Goal: Task Accomplishment & Management: Manage account settings

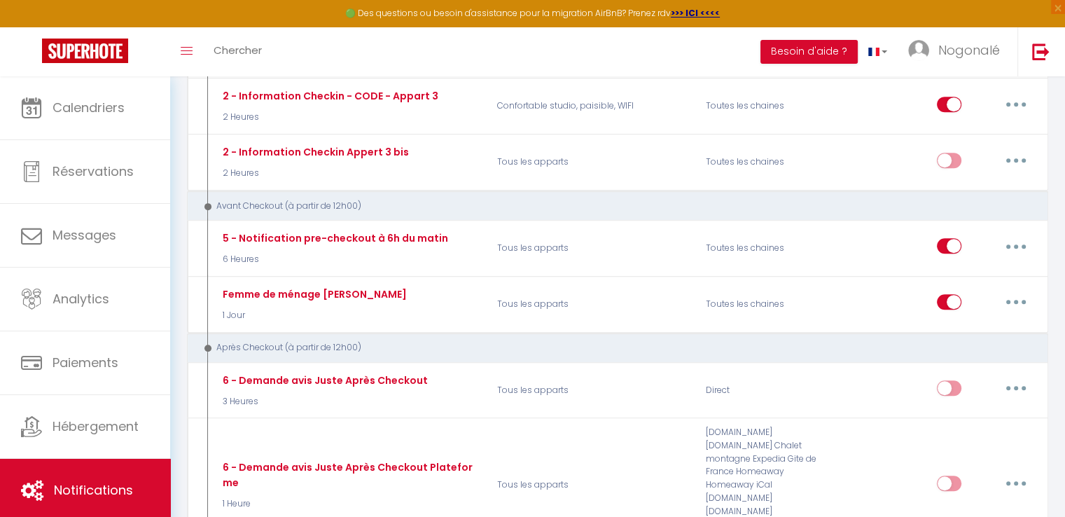
scroll to position [585, 0]
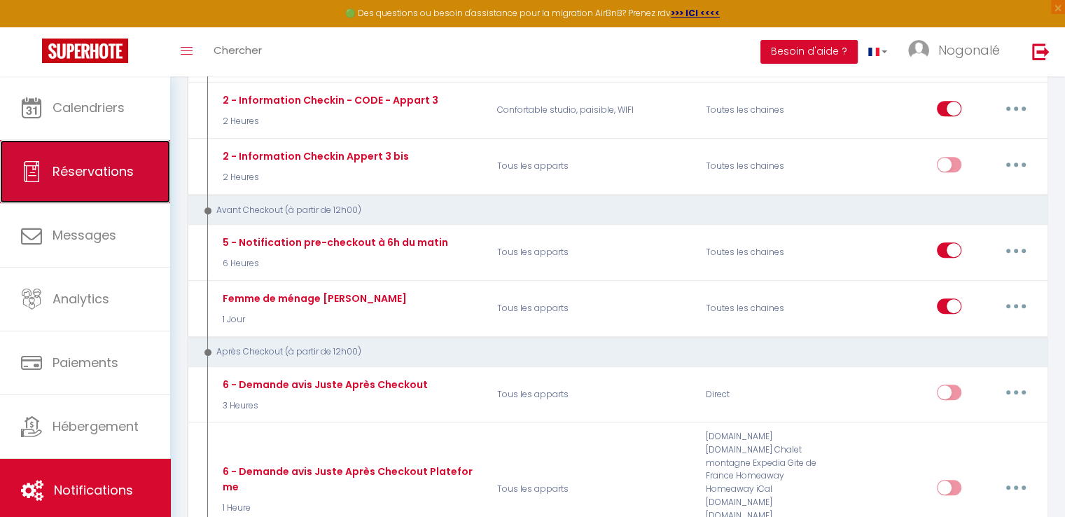
click at [143, 155] on link "Réservations" at bounding box center [85, 171] width 170 height 63
select select "not_cancelled"
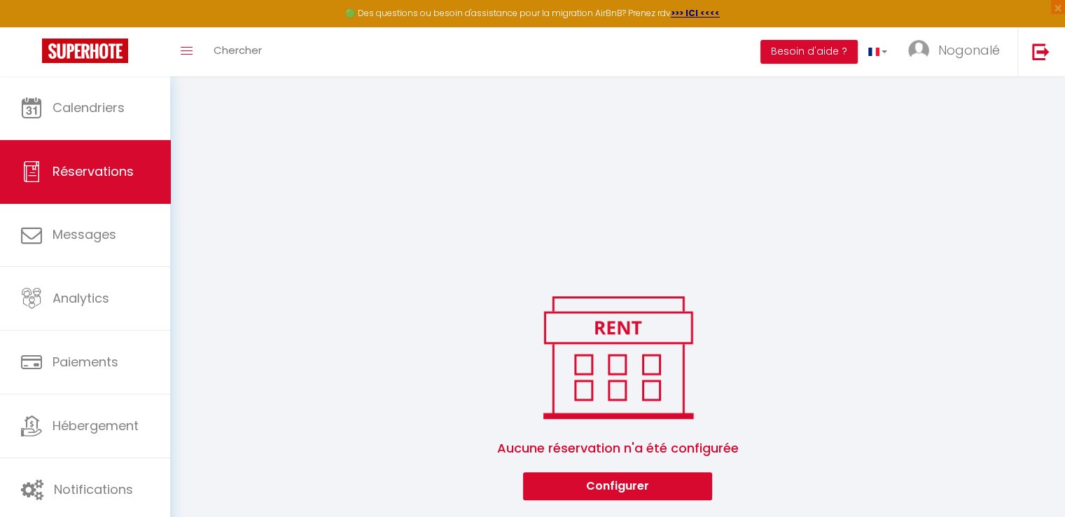
scroll to position [1280, 0]
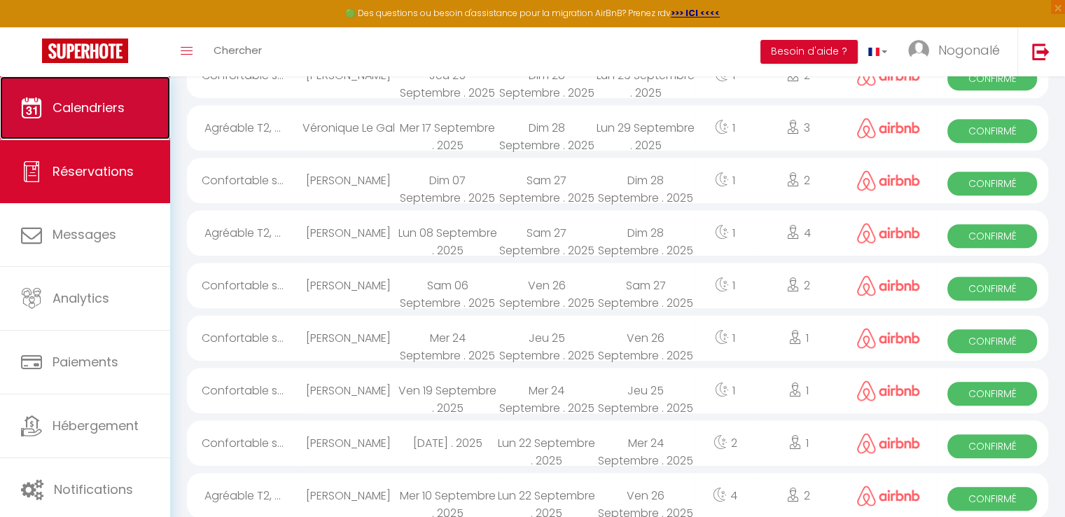
click at [78, 118] on link "Calendriers" at bounding box center [85, 107] width 170 height 63
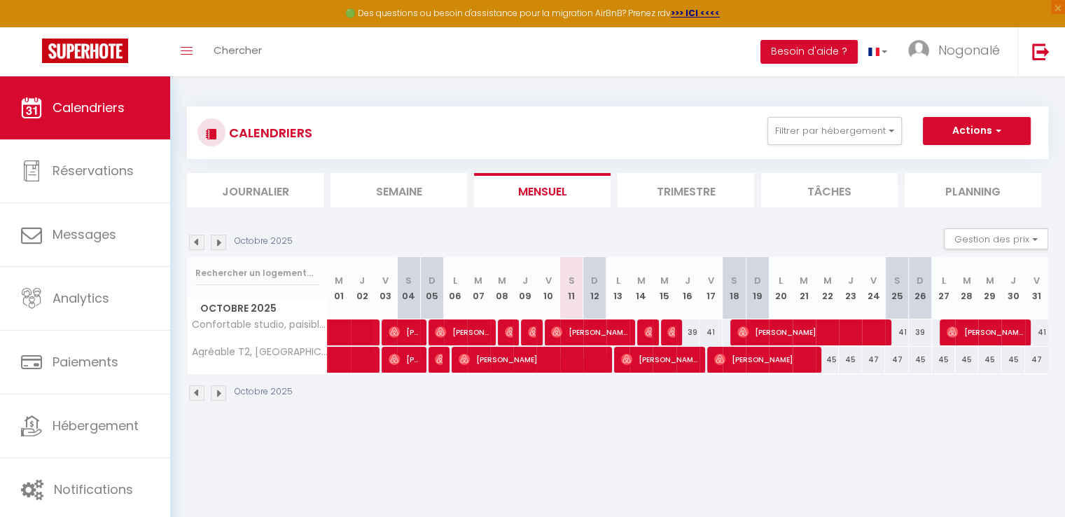
click at [901, 333] on div "41" at bounding box center [896, 332] width 23 height 26
type input "41"
type input "Sam 25 Octobre 2025"
type input "Dim 26 Octobre 2025"
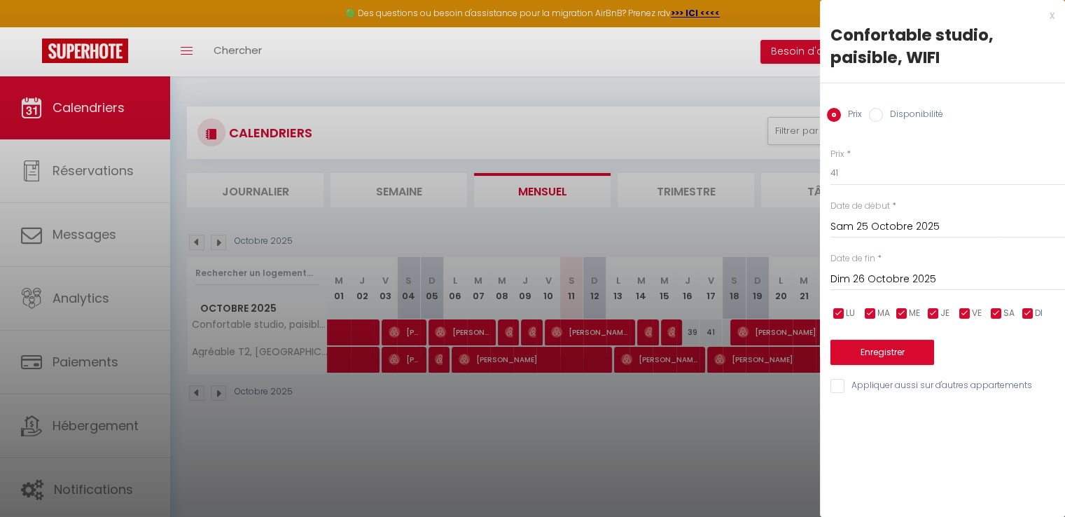
click at [712, 440] on div at bounding box center [532, 258] width 1065 height 517
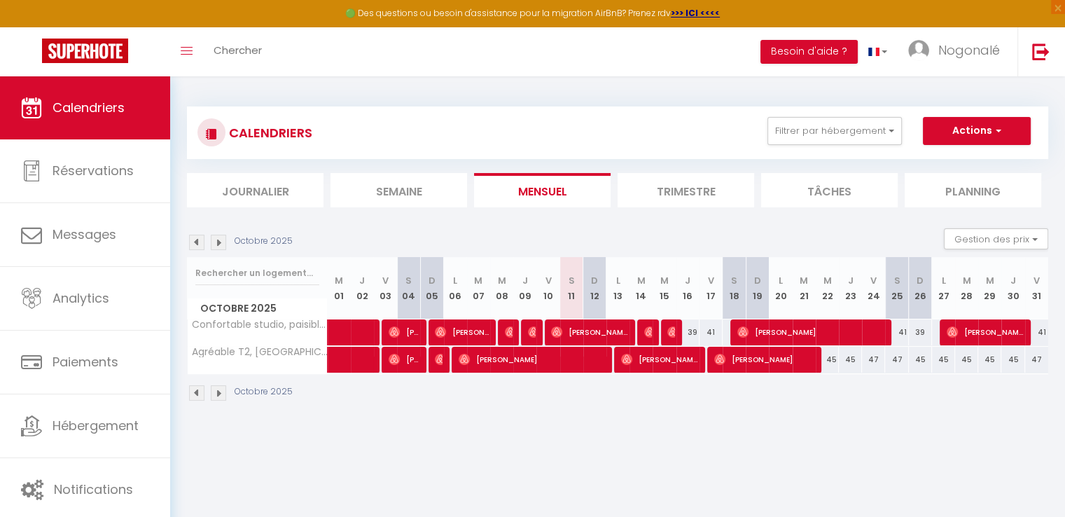
scroll to position [76, 0]
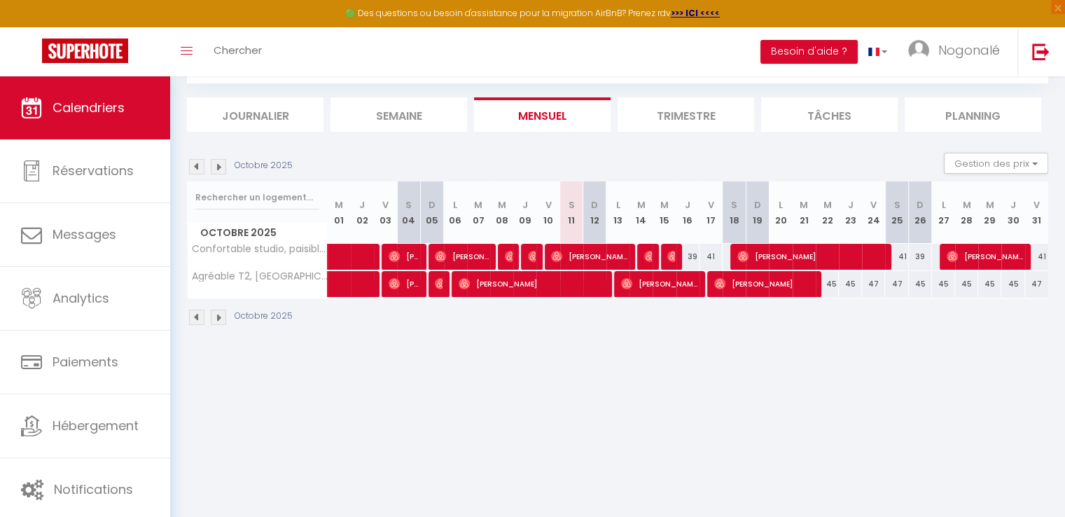
click at [703, 108] on li "Trimestre" at bounding box center [686, 114] width 137 height 34
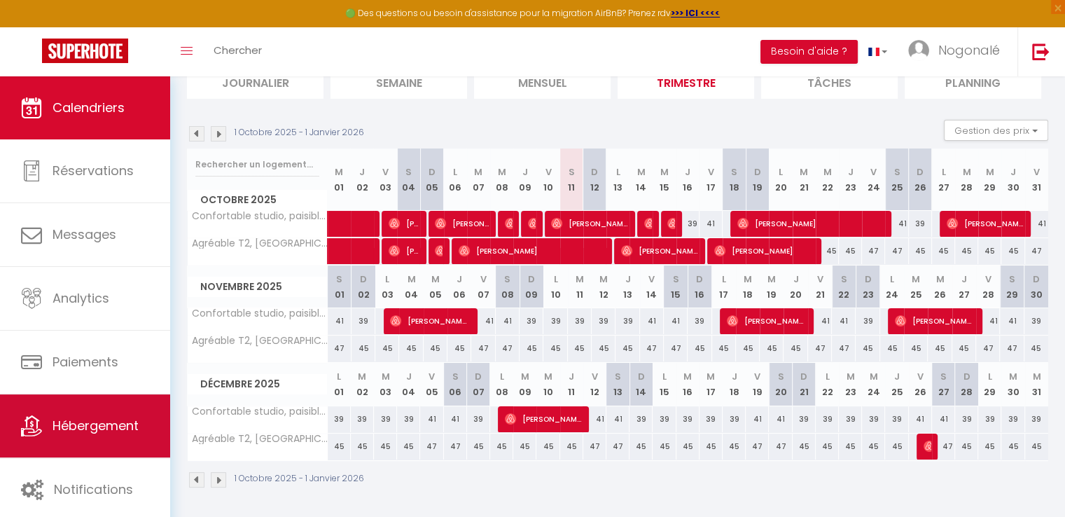
scroll to position [108, 0]
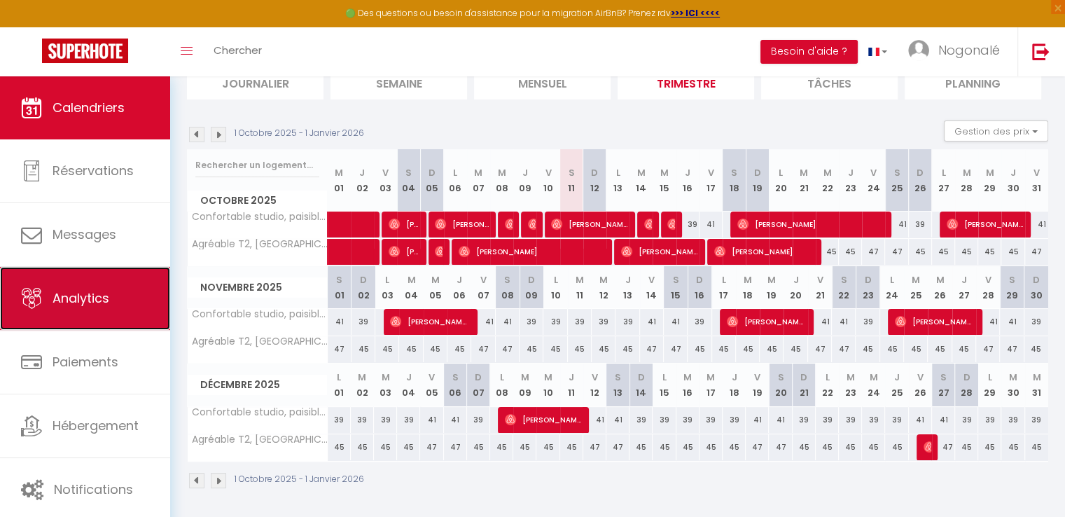
click at [116, 322] on link "Analytics" at bounding box center [85, 298] width 170 height 63
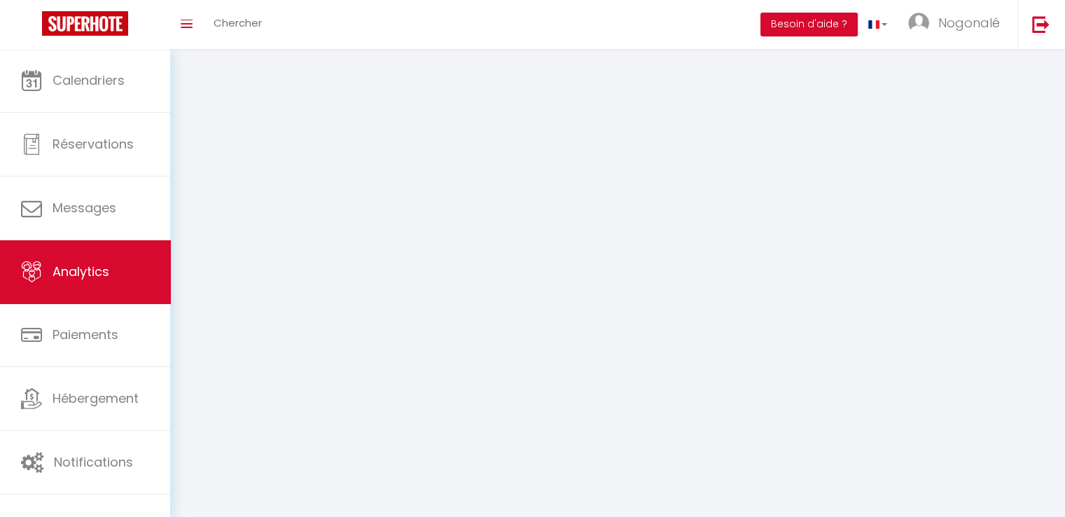
select select "2025"
select select "10"
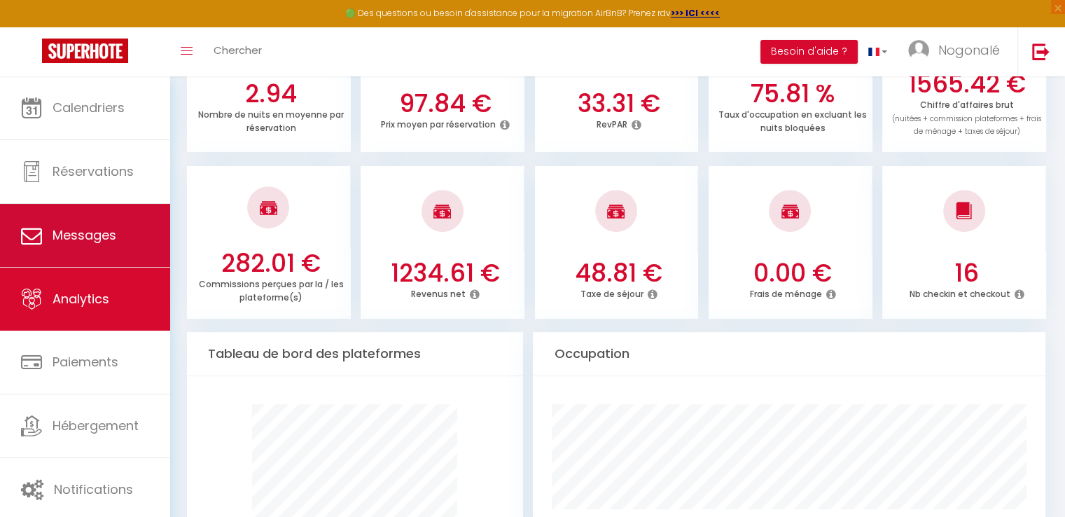
scroll to position [485, 0]
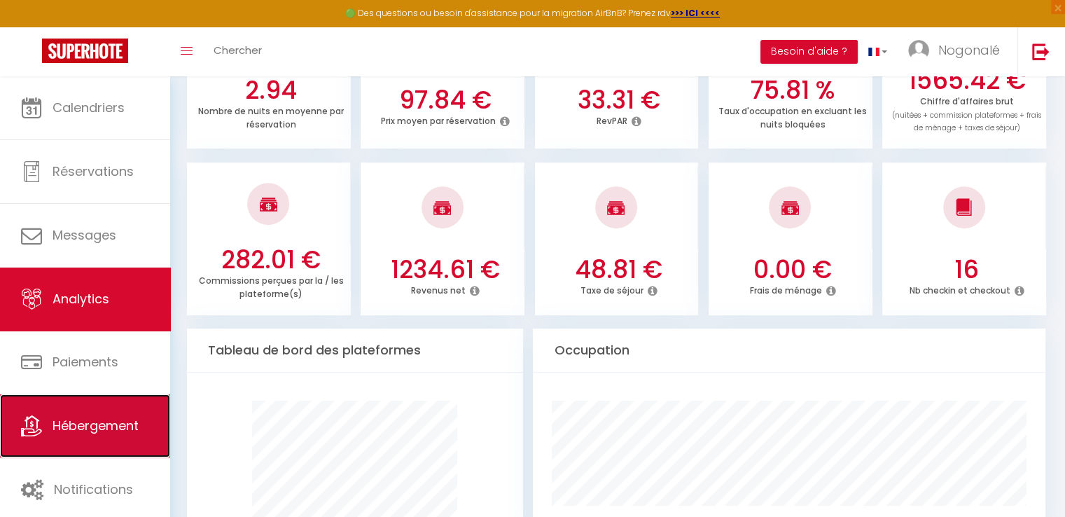
click at [32, 417] on icon at bounding box center [31, 425] width 21 height 21
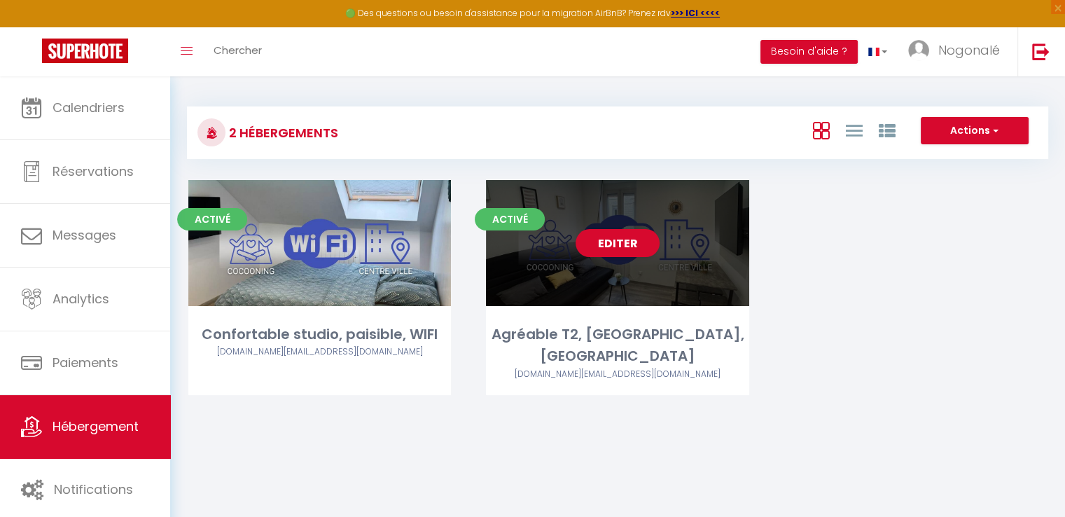
click at [558, 272] on div "Editer" at bounding box center [617, 243] width 263 height 126
select select "3"
select select "2"
select select "1"
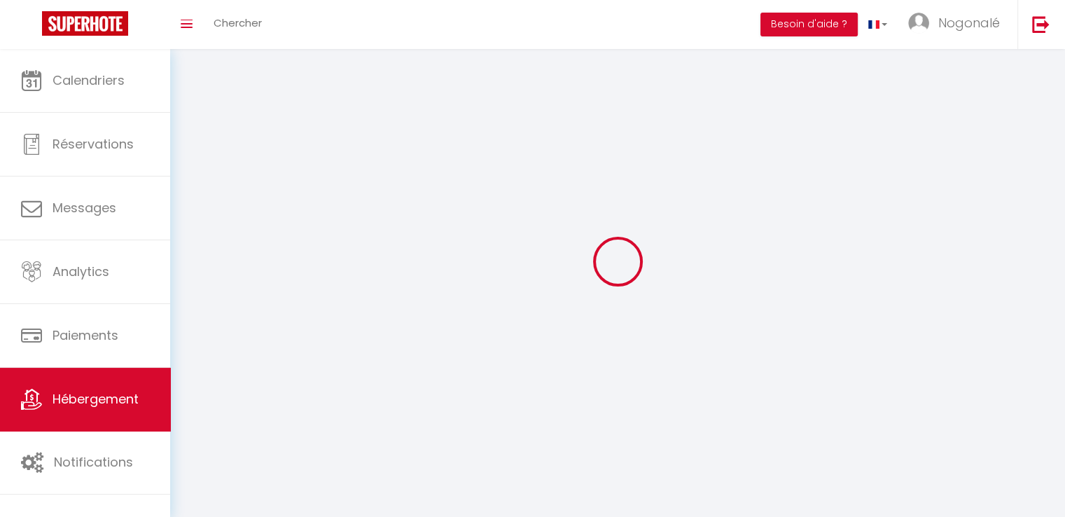
select select
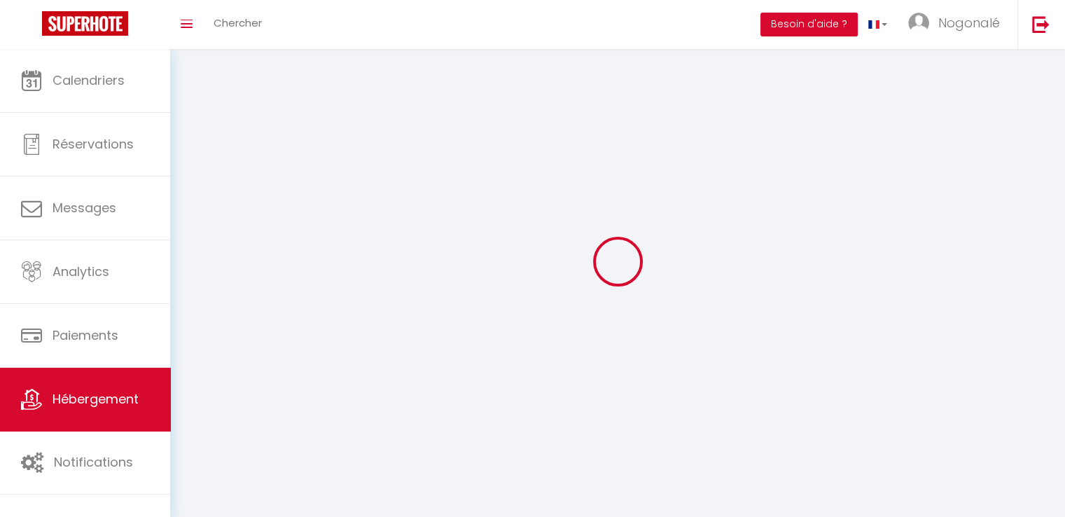
select select
checkbox input "false"
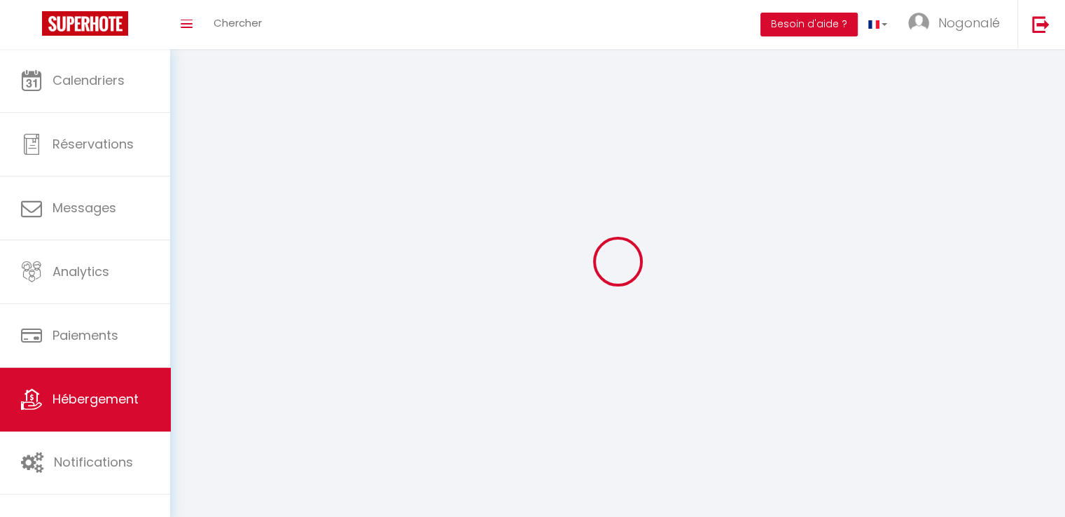
select select
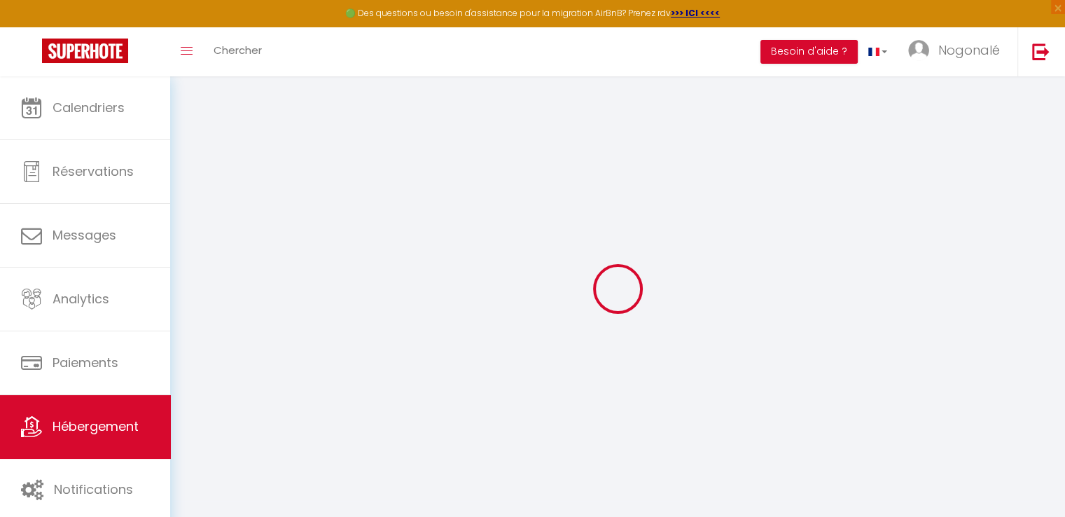
select select "+ 55 %"
select select "7487-1327106354296020247"
select select
checkbox input "false"
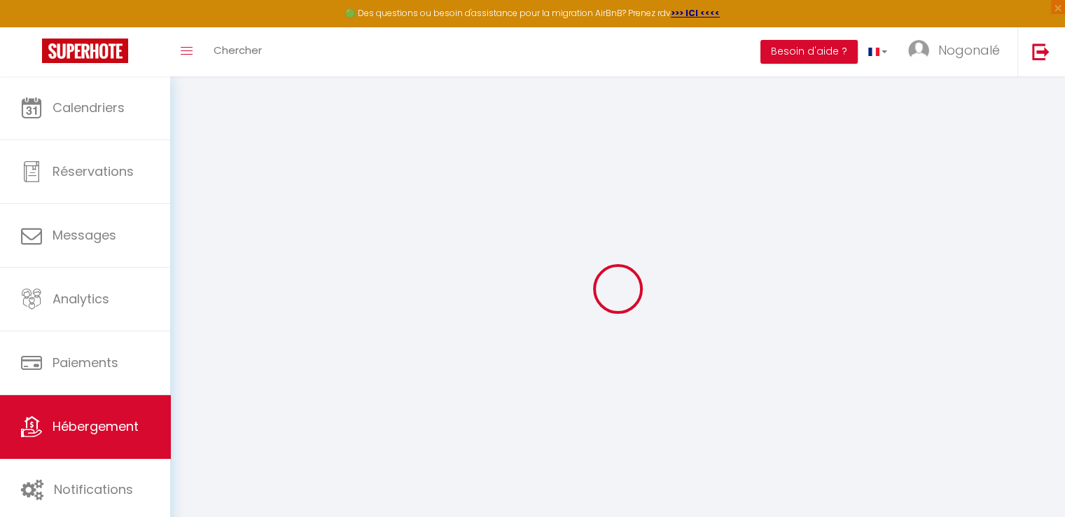
checkbox input "false"
select select "14:00"
select select
select select "11:00"
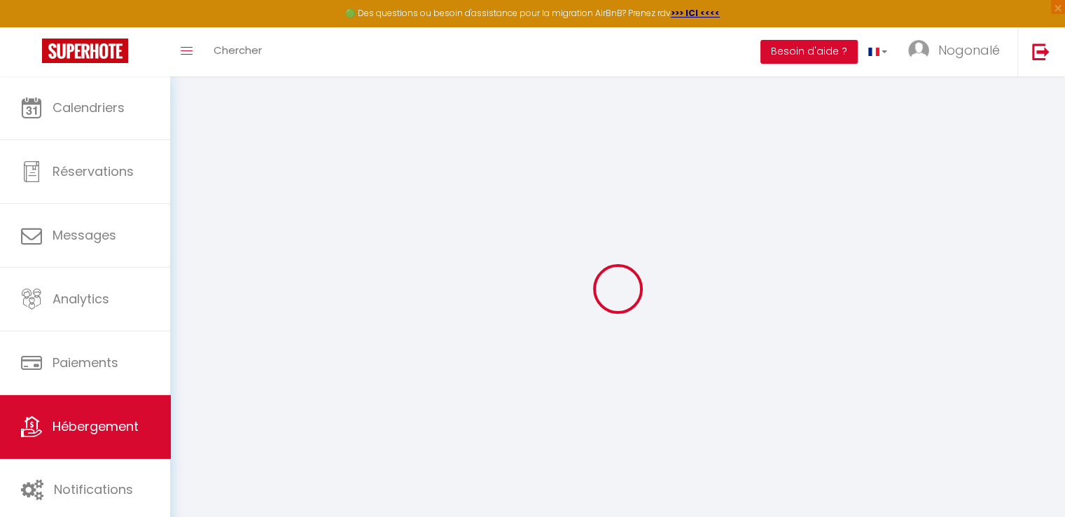
select select "30"
select select "120"
select select "EUR"
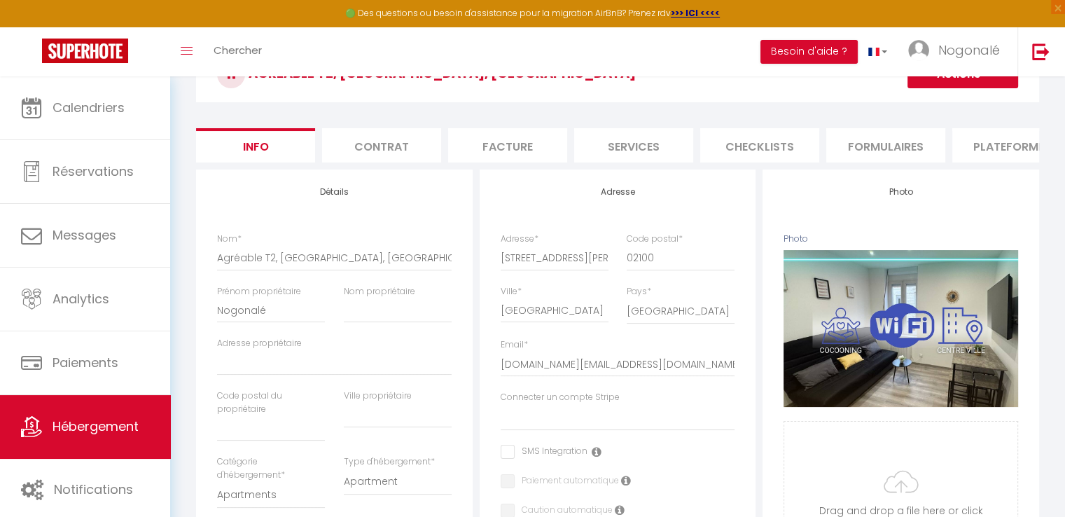
scroll to position [85, 0]
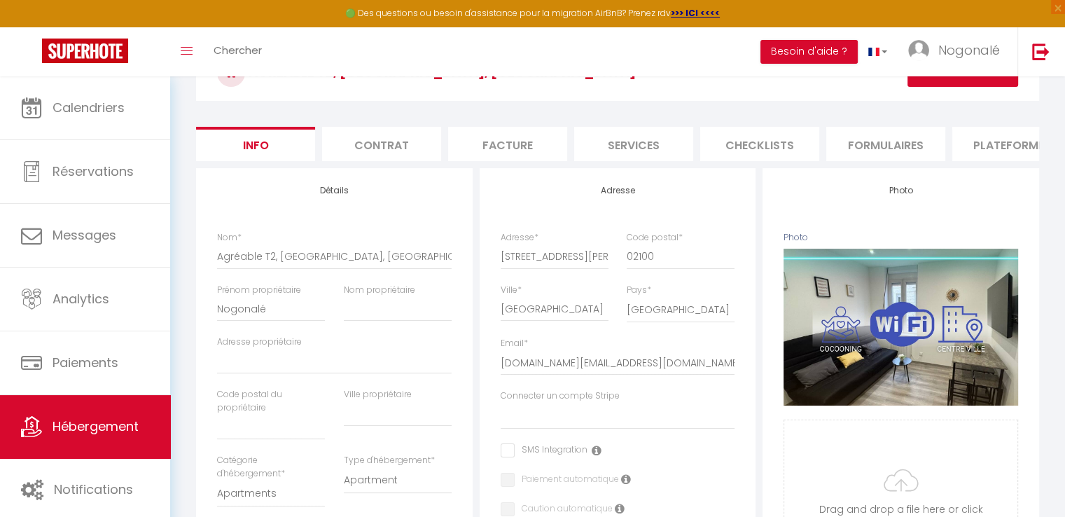
click at [1030, 150] on li "Plateformes" at bounding box center [1012, 144] width 119 height 34
select select
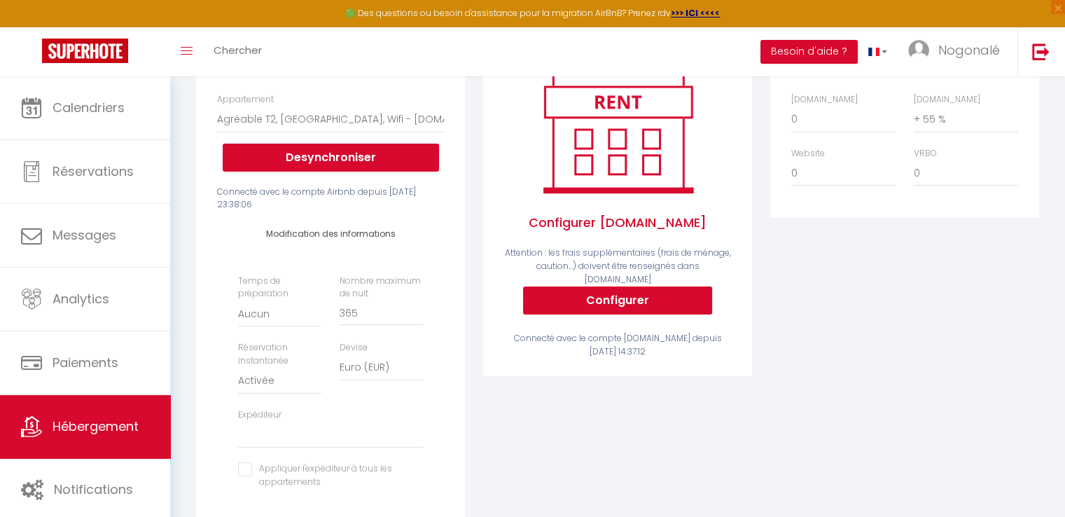
scroll to position [114, 0]
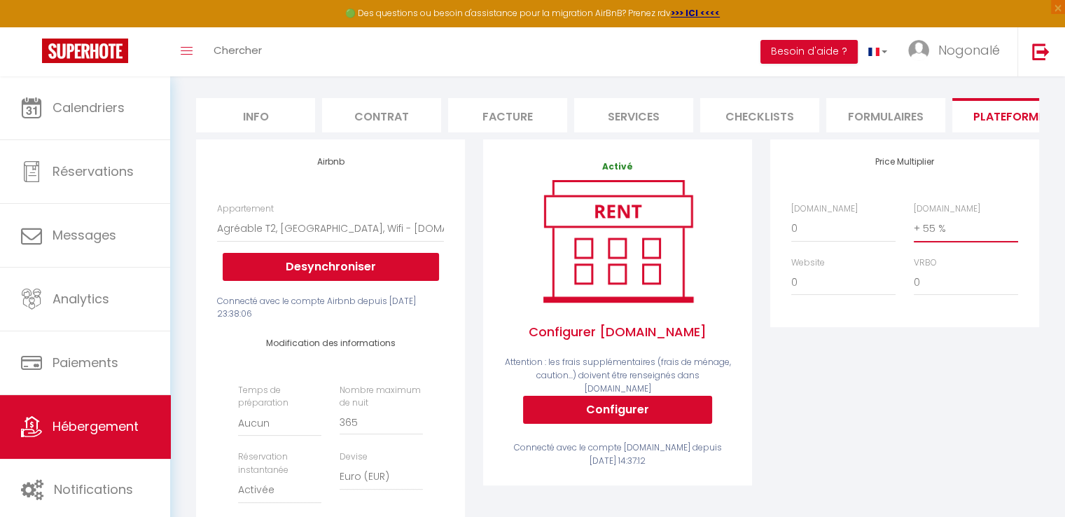
click at [924, 234] on select "0 + 1 % + 2 % + 3 % + 4 % + 5 % + 6 % + 7 % + 8 % + 9 %" at bounding box center [966, 228] width 104 height 27
select select "+ 40 %"
click at [914, 226] on select "0 + 1 % + 2 % + 3 % + 4 % + 5 % + 6 % + 7 % + 8 % + 9 %" at bounding box center [966, 228] width 104 height 27
select select
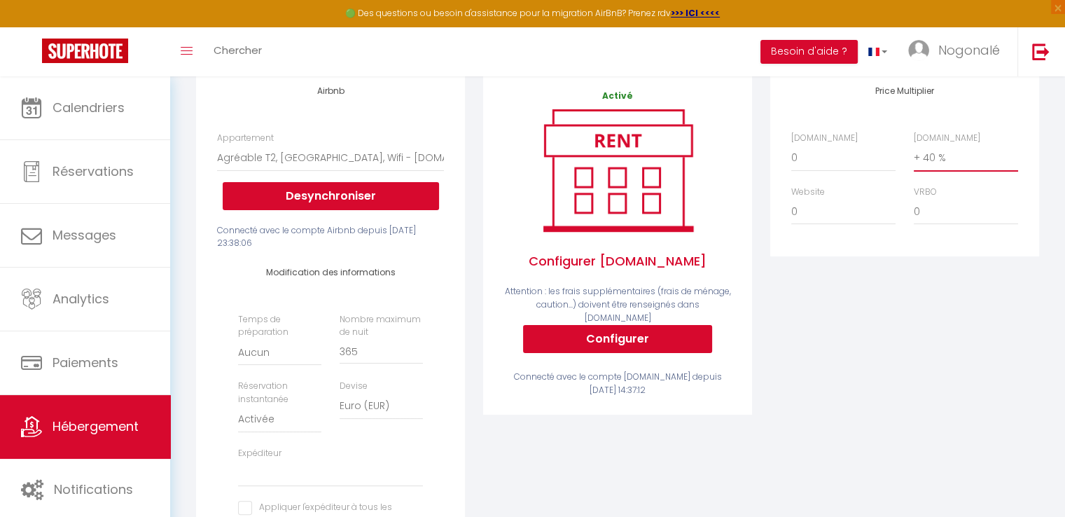
scroll to position [0, 0]
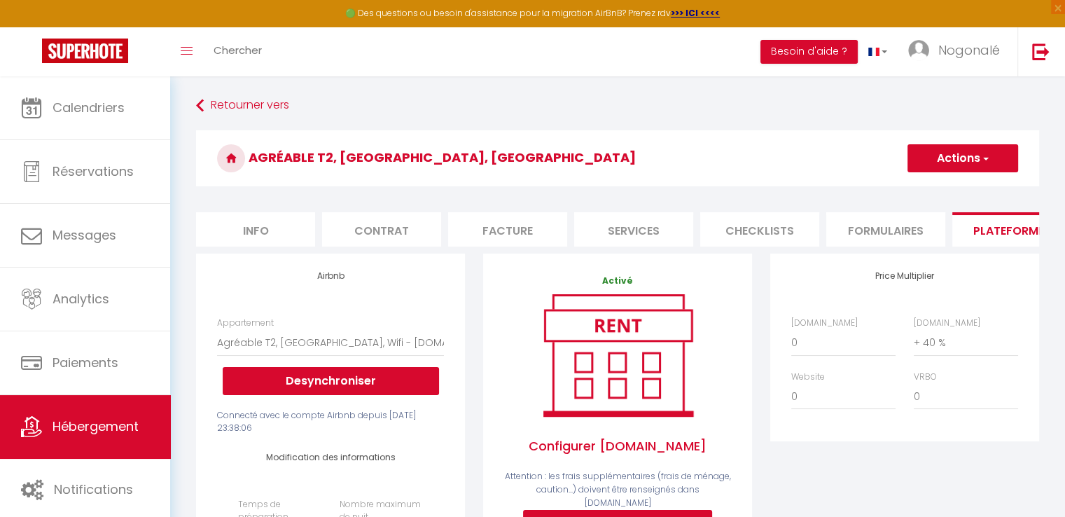
click at [999, 155] on button "Actions" at bounding box center [963, 158] width 111 height 28
click at [958, 190] on link "Enregistrer" at bounding box center [962, 189] width 111 height 18
select select "EUR"
select select
click at [927, 350] on select "0 + 1 % + 2 % + 3 % + 4 % + 5 % + 6 % + 7 % + 8 % + 9 %" at bounding box center [966, 342] width 104 height 27
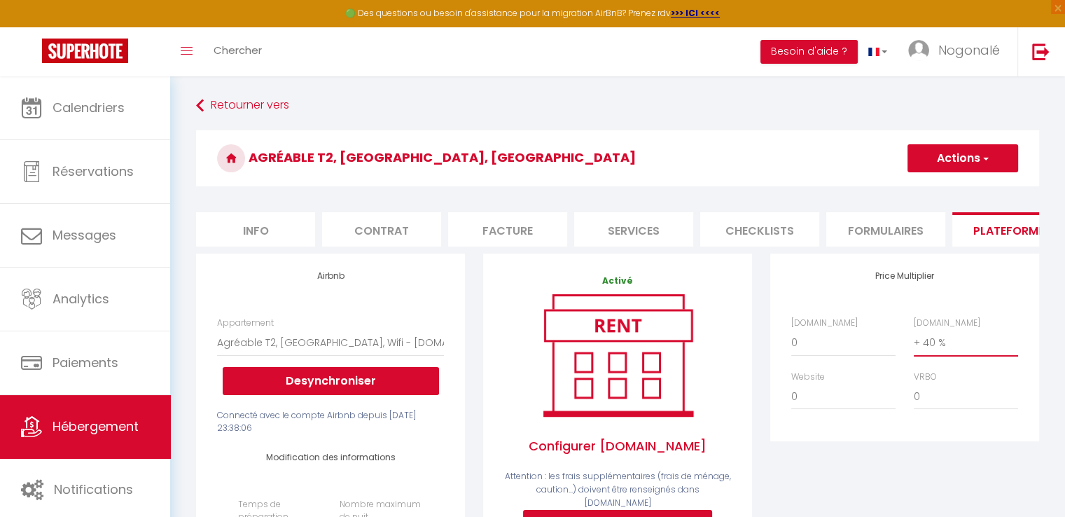
select select "+ 35 %"
click at [914, 340] on select "0 + 1 % + 2 % + 3 % + 4 % + 5 % + 6 % + 7 % + 8 % + 9 %" at bounding box center [966, 342] width 104 height 27
select select
click at [951, 156] on button "Actions" at bounding box center [963, 158] width 111 height 28
click at [948, 184] on link "Enregistrer" at bounding box center [962, 189] width 111 height 18
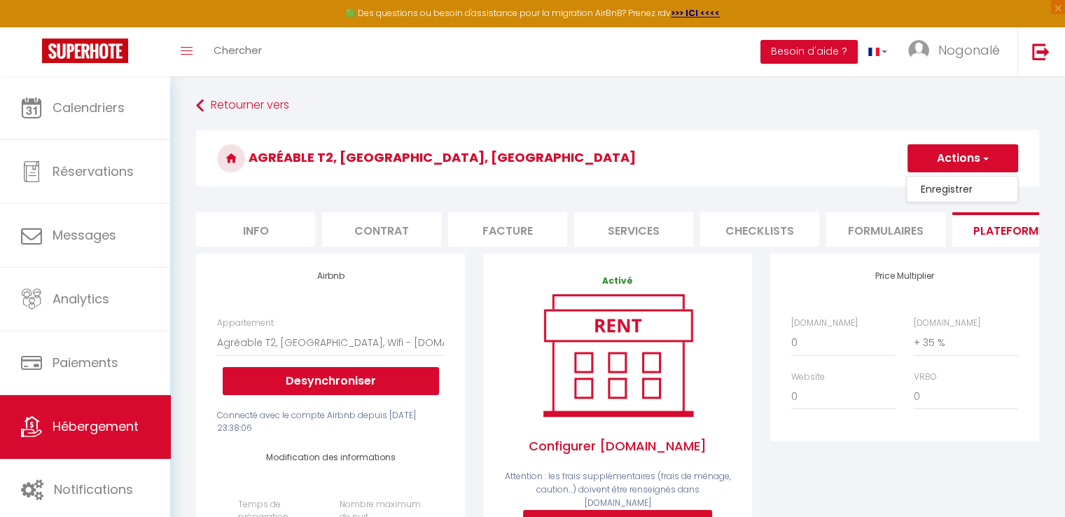
select select "EUR"
select select
click at [90, 420] on span "Hébergement" at bounding box center [96, 426] width 86 height 18
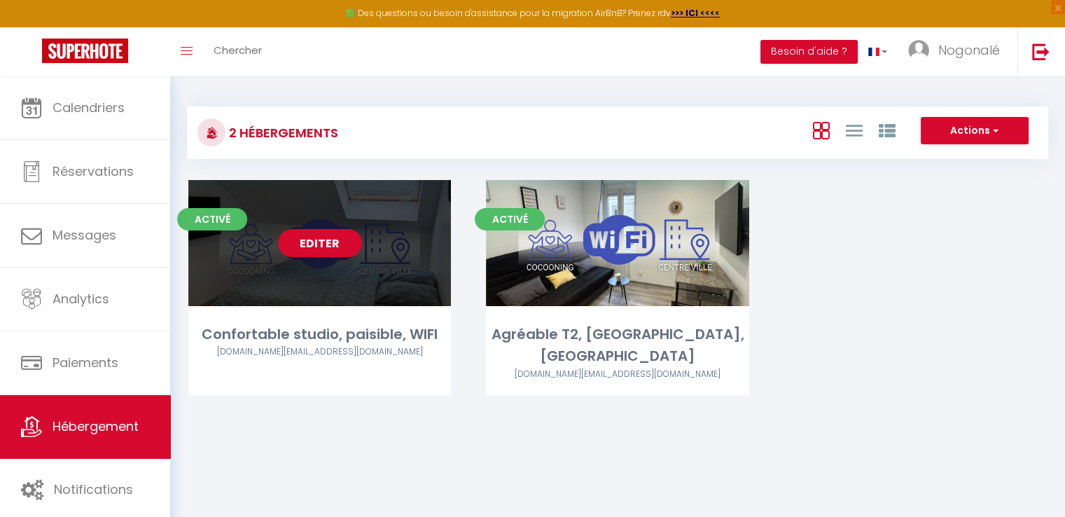
click at [356, 237] on link "Editer" at bounding box center [320, 243] width 84 height 28
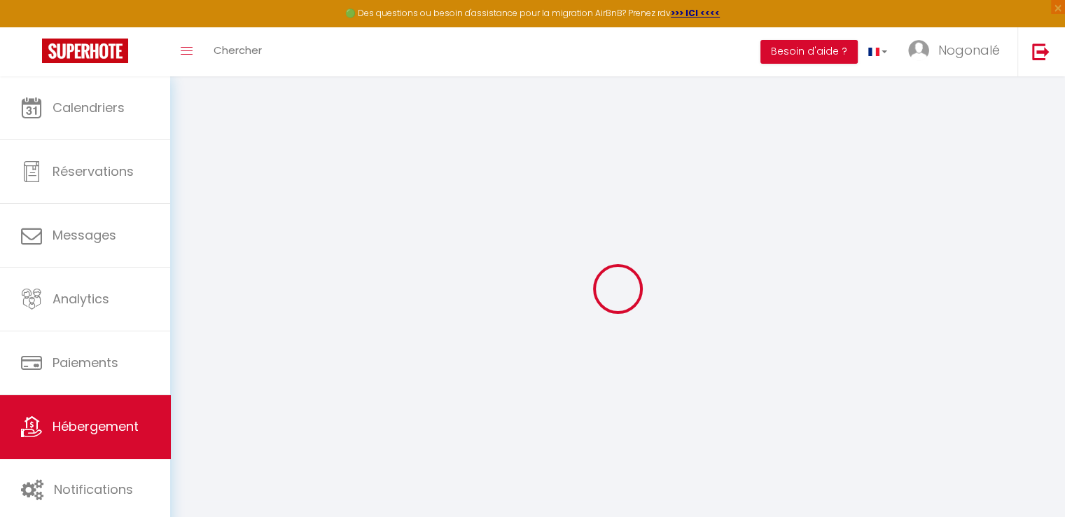
select select
checkbox input "false"
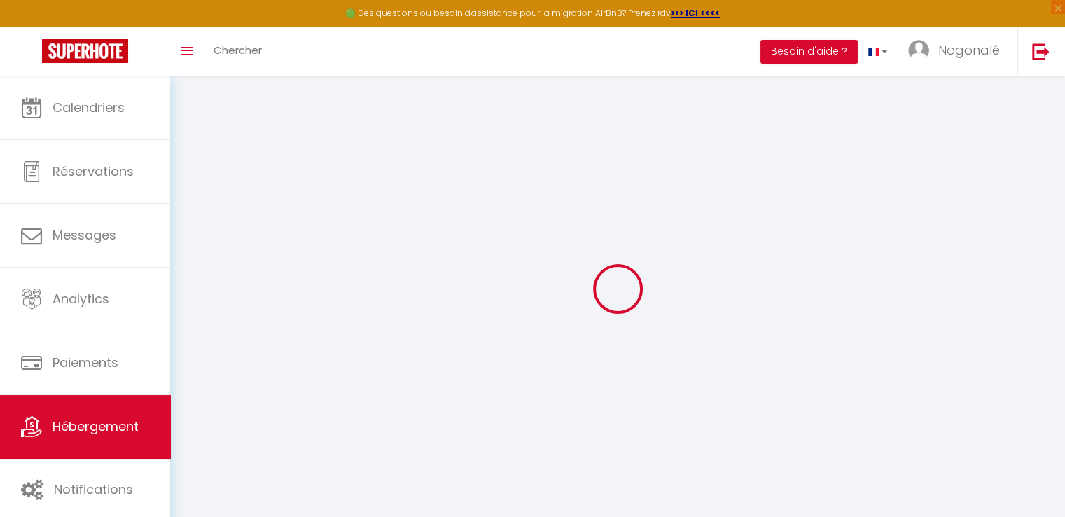
checkbox input "false"
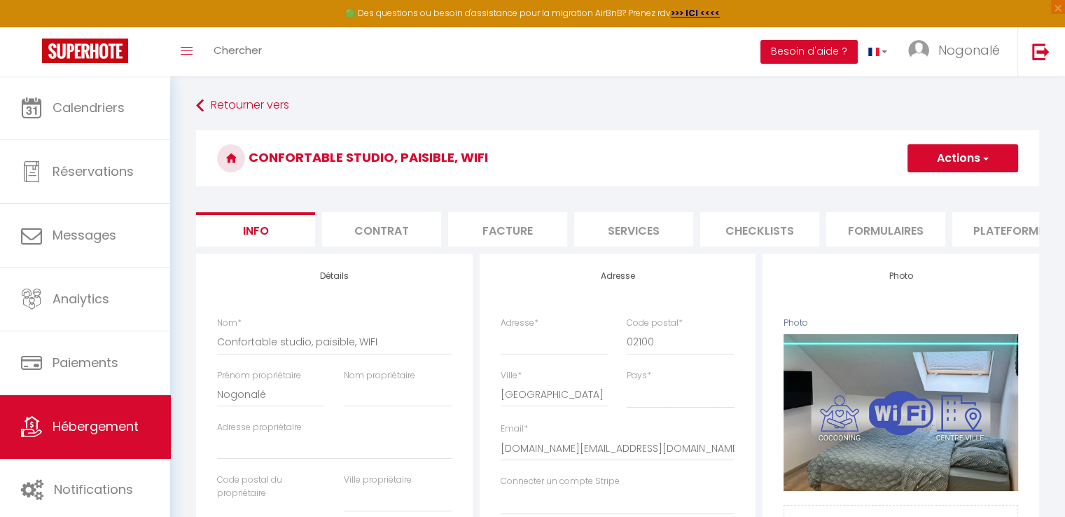
click at [1021, 226] on li "Plateformes" at bounding box center [1012, 229] width 119 height 34
select select
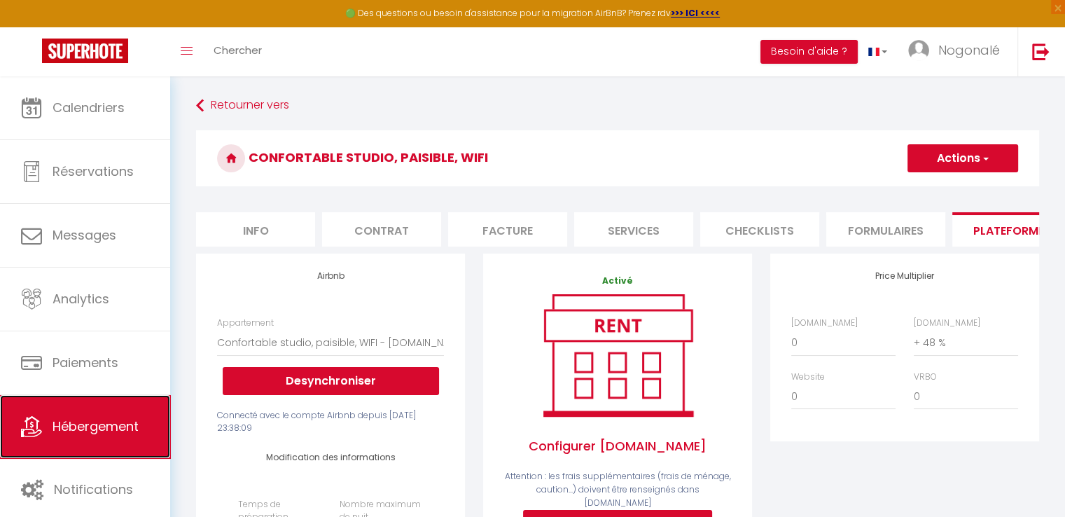
click at [98, 410] on link "Hébergement" at bounding box center [85, 426] width 170 height 63
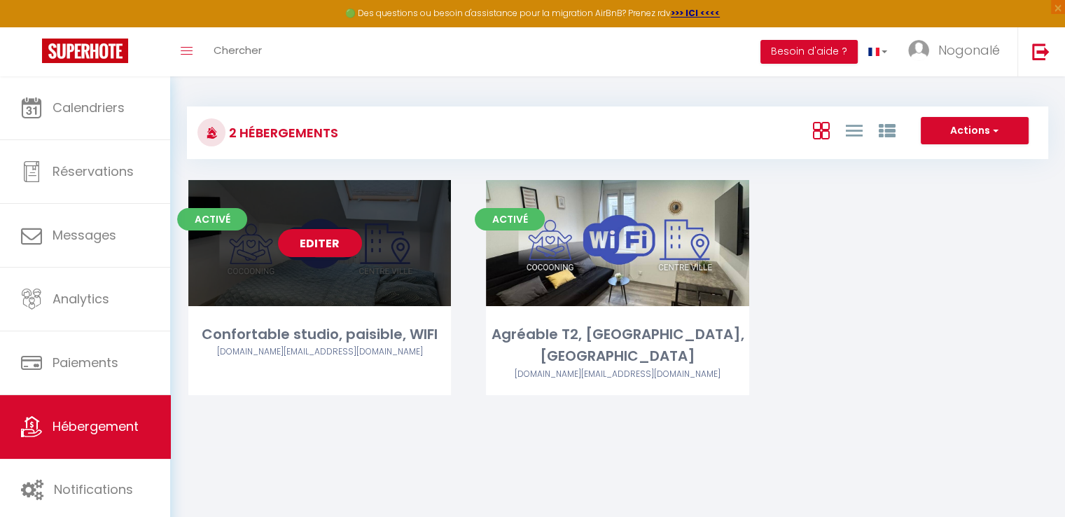
click at [327, 347] on div "[DOMAIN_NAME][EMAIL_ADDRESS][DOMAIN_NAME]" at bounding box center [319, 351] width 263 height 13
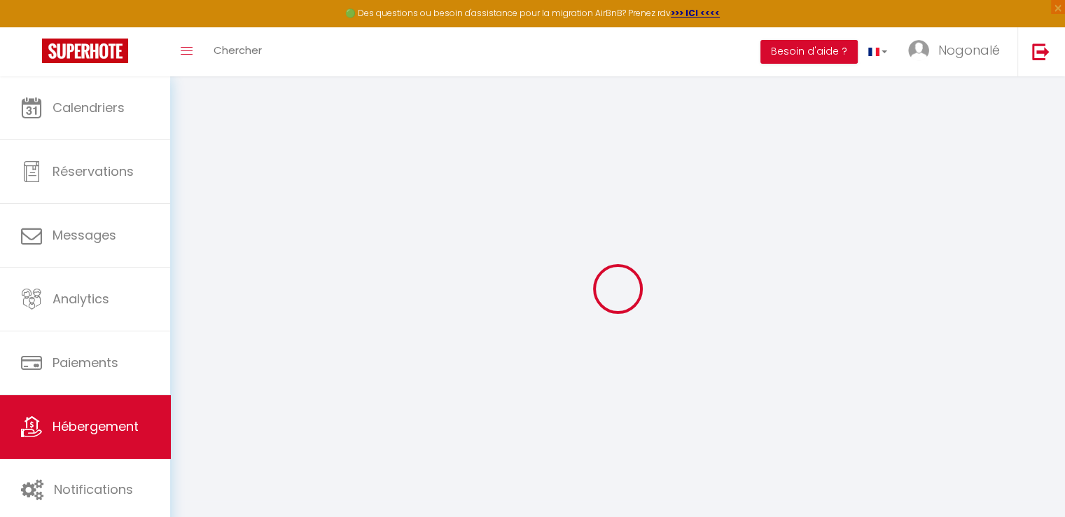
select select
checkbox input "false"
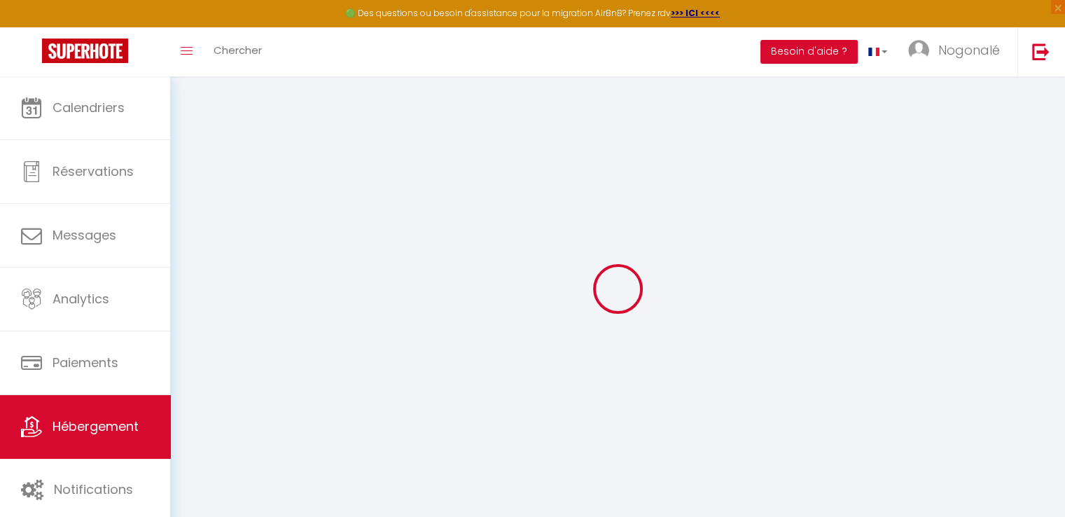
checkbox input "false"
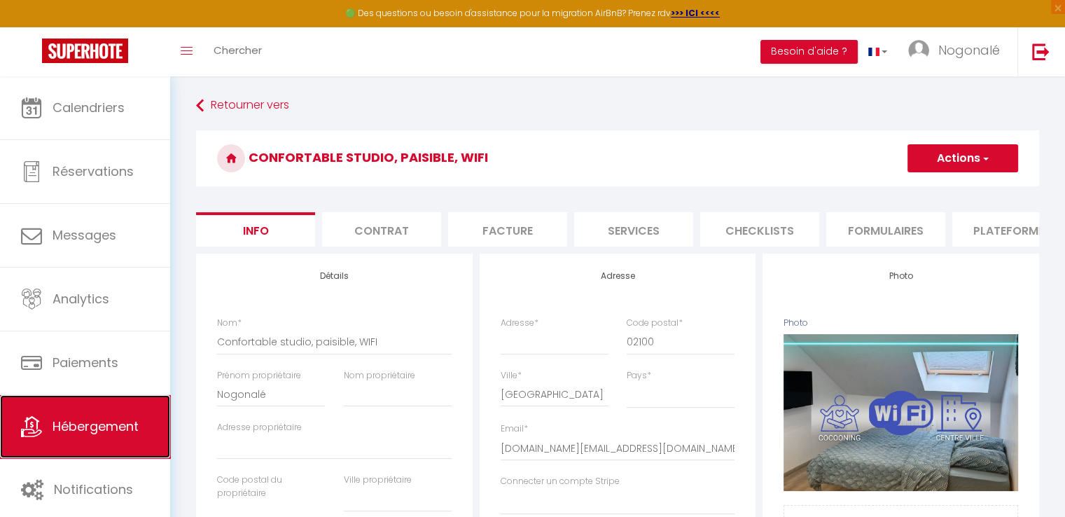
click at [43, 413] on link "Hébergement" at bounding box center [85, 426] width 170 height 63
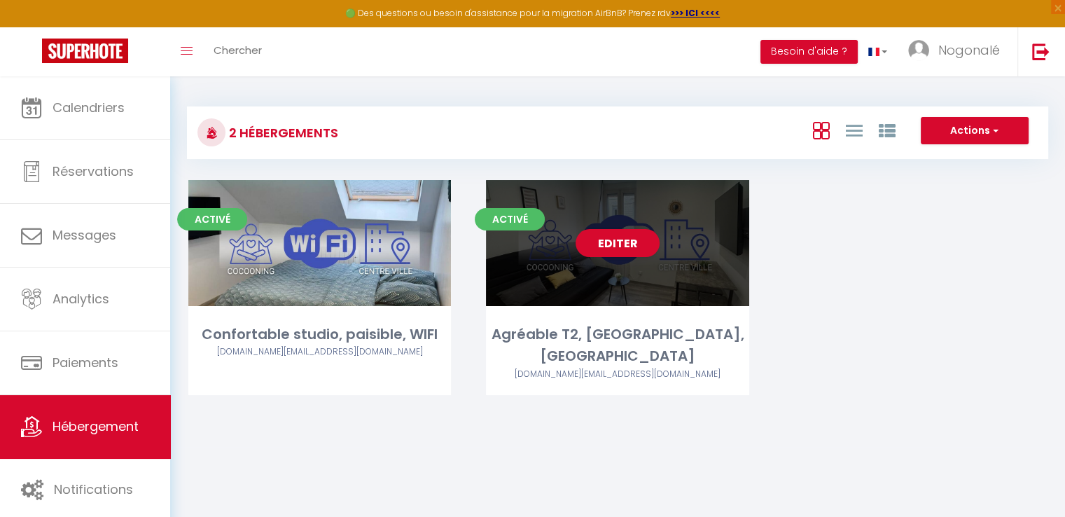
click at [560, 291] on div "Editer" at bounding box center [617, 243] width 263 height 126
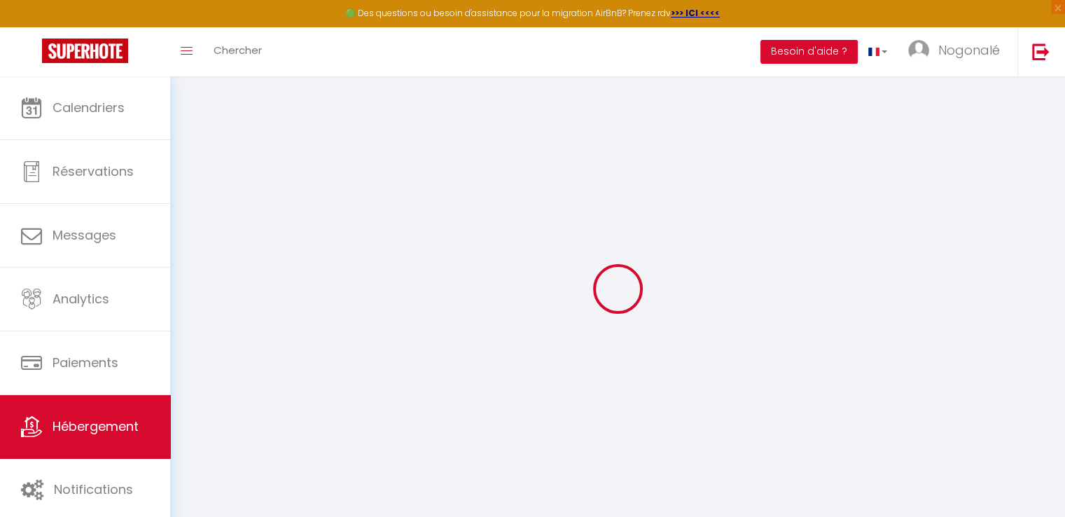
select select "14:00"
select select
select select "11:00"
select select "30"
select select "120"
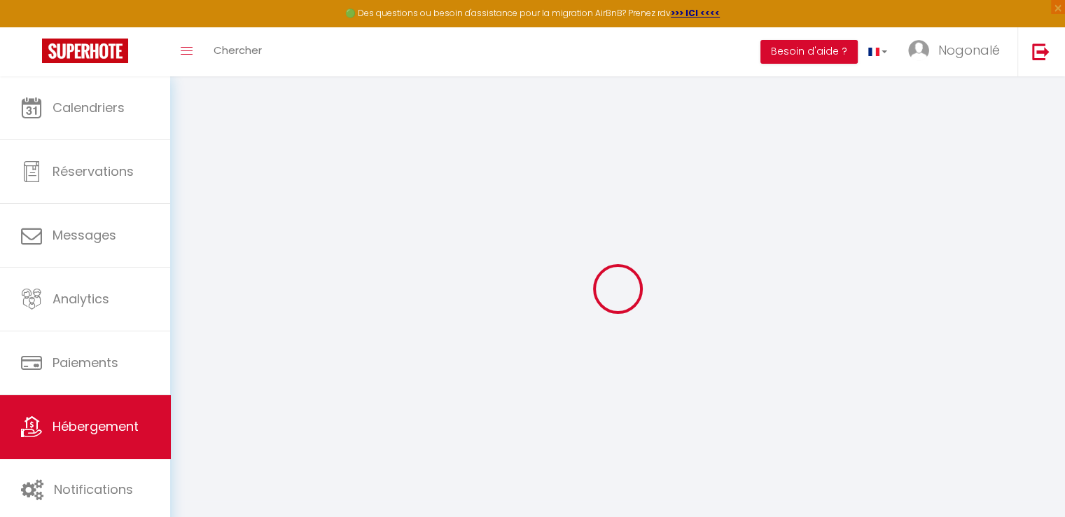
select select
checkbox input "false"
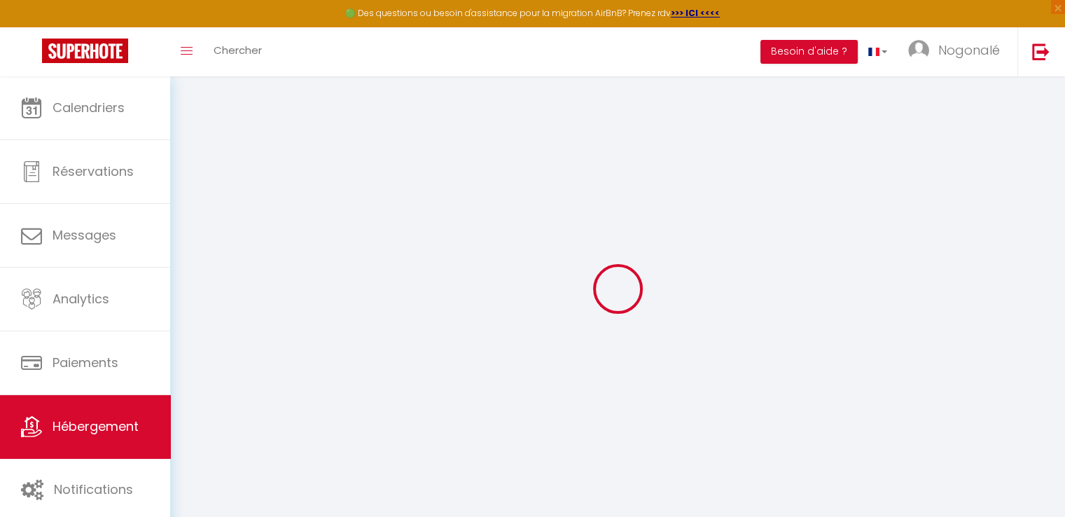
checkbox input "false"
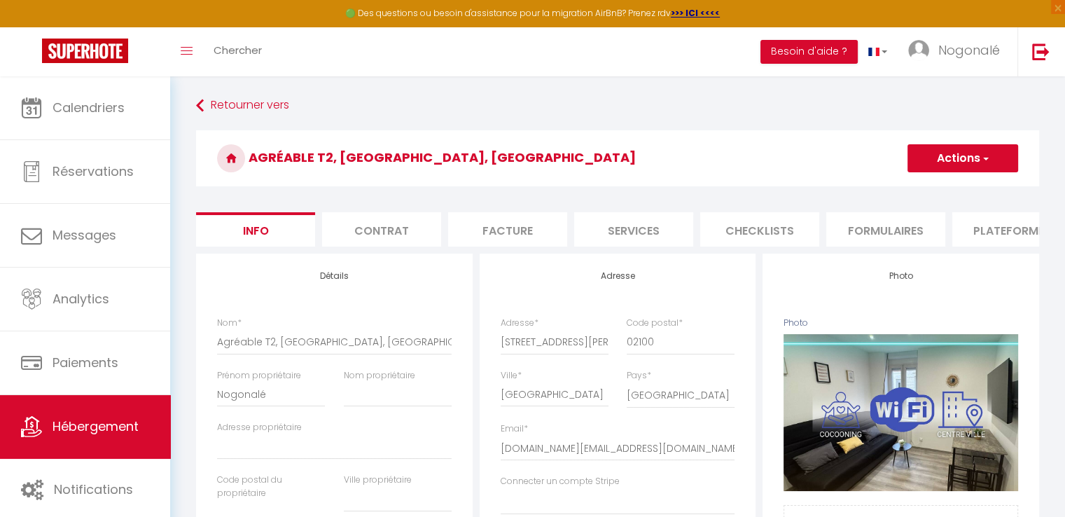
click at [1004, 227] on li "Plateformes" at bounding box center [1012, 229] width 119 height 34
select select
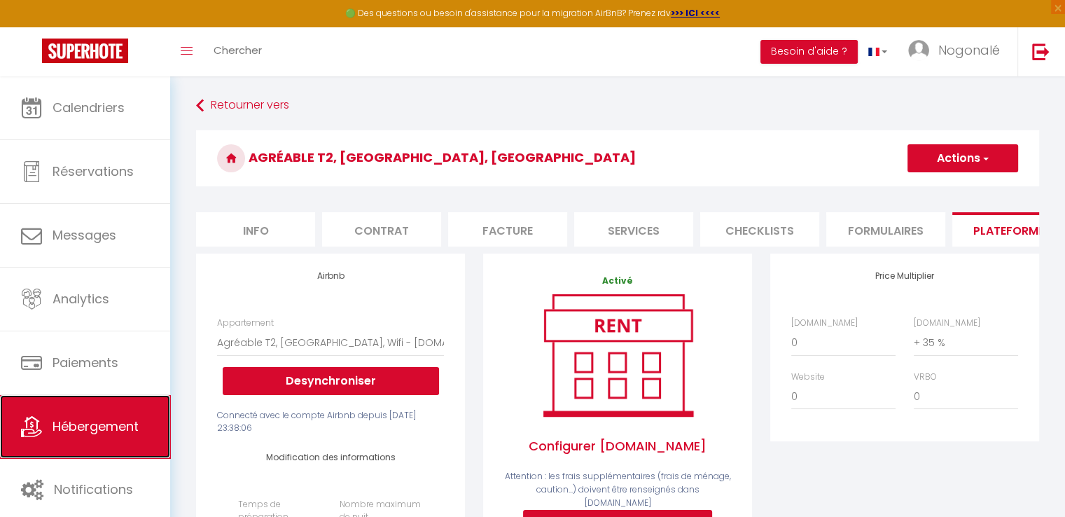
click at [88, 436] on link "Hébergement" at bounding box center [85, 426] width 170 height 63
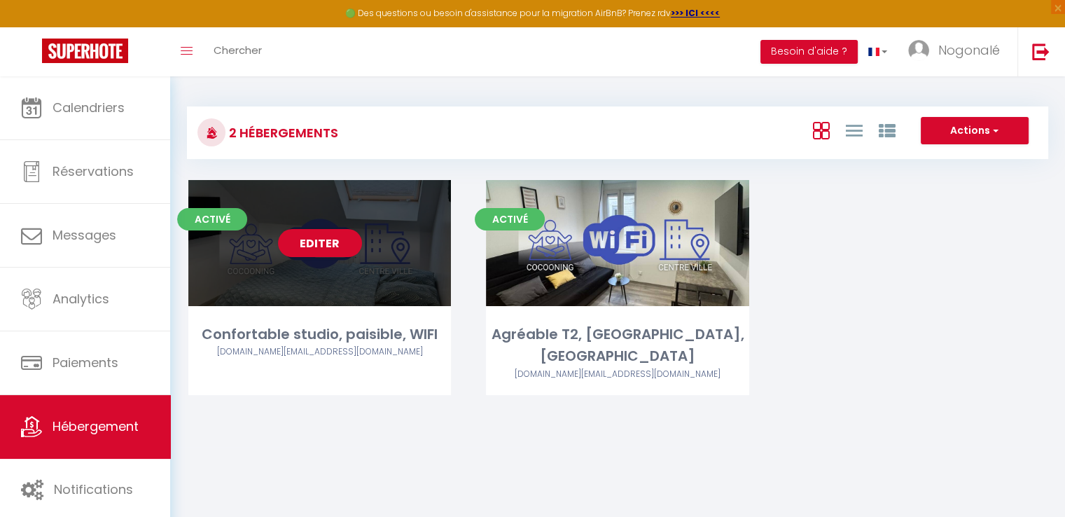
click at [305, 303] on div "Editer" at bounding box center [319, 243] width 263 height 126
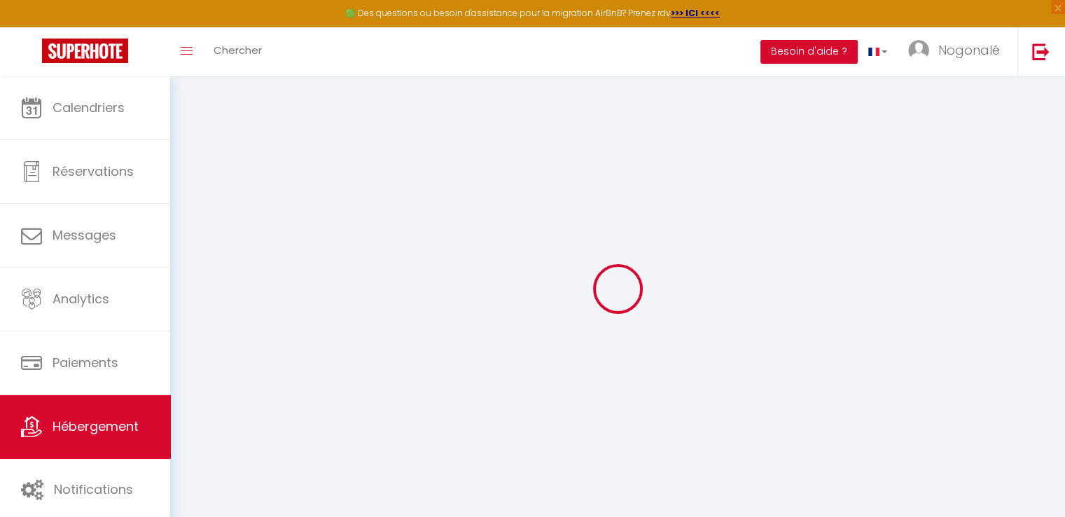
select select "+ 48 %"
select select "7487-1335242036075764861"
select select
checkbox input "false"
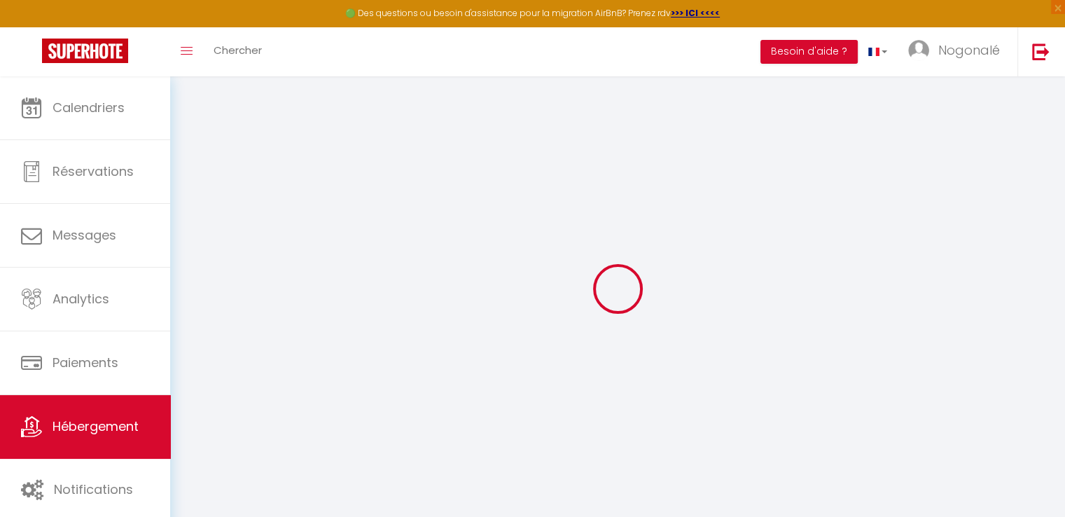
checkbox input "false"
select select "EUR"
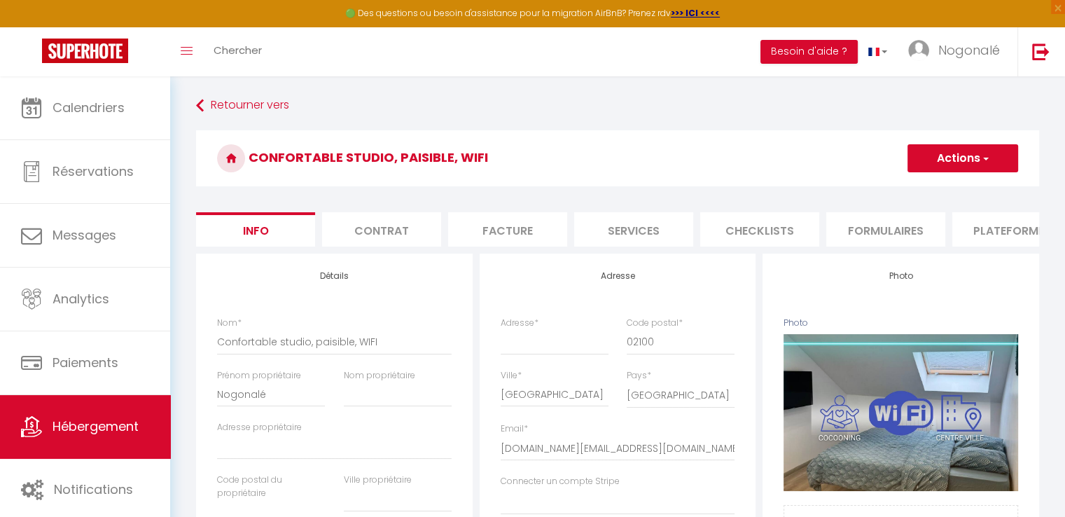
click at [1009, 226] on li "Plateformes" at bounding box center [1012, 229] width 119 height 34
select select
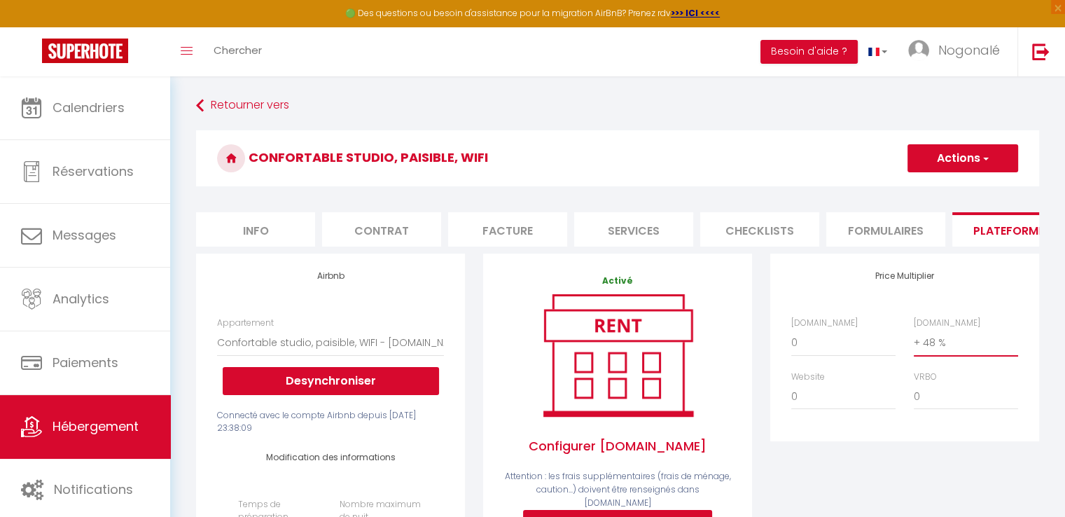
click at [944, 350] on select "0 + 1 % + 2 % + 3 % + 4 % + 5 % + 6 % + 7 % + 8 % + 9 %" at bounding box center [966, 342] width 104 height 27
select select "+ 35 %"
click at [914, 340] on select "0 + 1 % + 2 % + 3 % + 4 % + 5 % + 6 % + 7 % + 8 % + 9 %" at bounding box center [966, 342] width 104 height 27
select select
click at [947, 350] on select "0 + 1 % + 2 % + 3 % + 4 % + 5 % + 6 % + 7 % + 8 % + 9 %" at bounding box center [966, 342] width 104 height 27
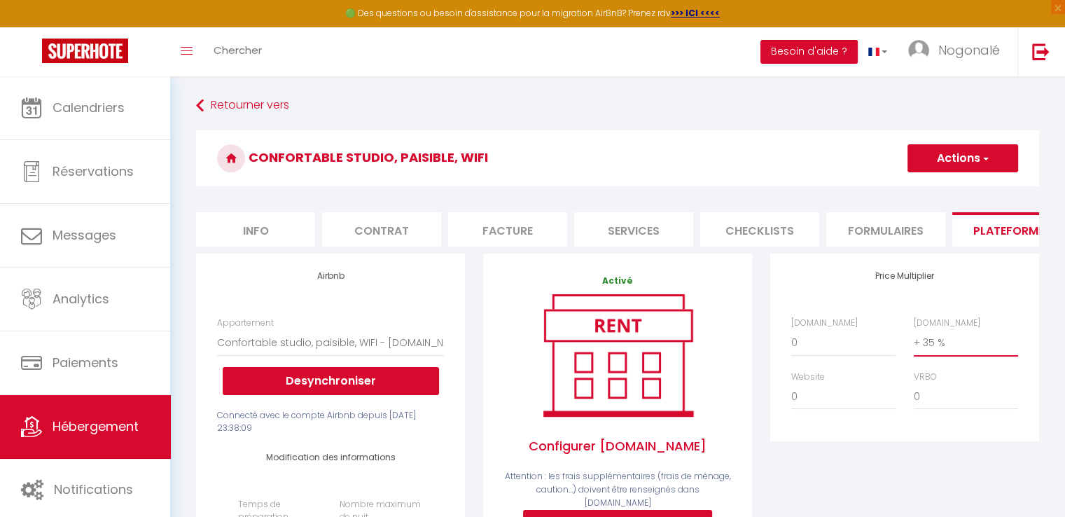
click at [914, 340] on select "0 + 1 % + 2 % + 3 % + 4 % + 5 % + 6 % + 7 % + 8 % + 9 %" at bounding box center [966, 342] width 104 height 27
click at [940, 353] on select "0 + 1 % + 2 % + 3 % + 4 % + 5 % + 6 % + 7 % + 8 % + 9 %" at bounding box center [966, 342] width 104 height 27
select select "+ 30 %"
click at [914, 340] on select "0 + 1 % + 2 % + 3 % + 4 % + 5 % + 6 % + 7 % + 8 % + 9 %" at bounding box center [966, 342] width 104 height 27
select select
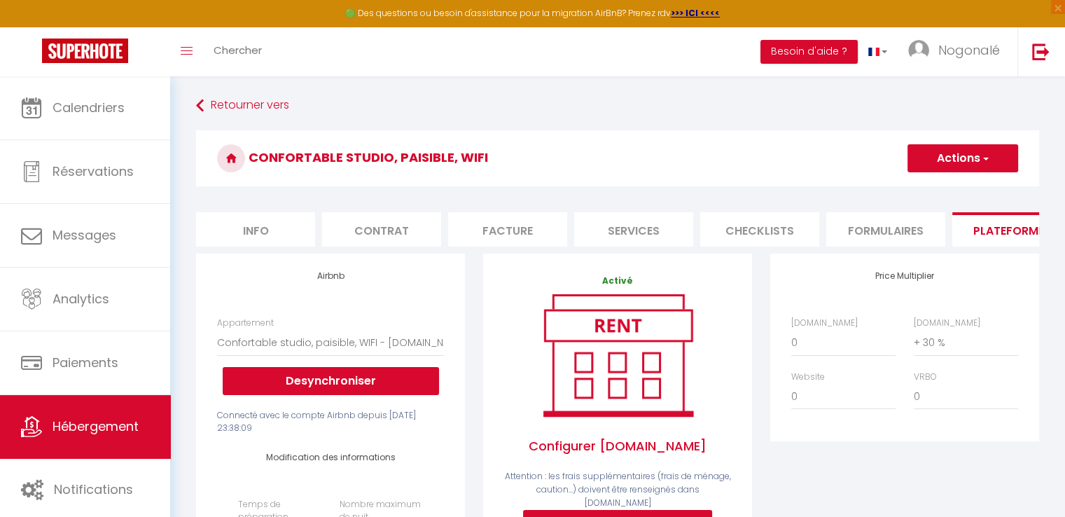
click at [995, 153] on button "Actions" at bounding box center [963, 158] width 111 height 28
click at [943, 180] on link "Enregistrer" at bounding box center [962, 189] width 111 height 18
select select "EUR"
select select
click at [894, 235] on li "Formulaires" at bounding box center [886, 229] width 119 height 34
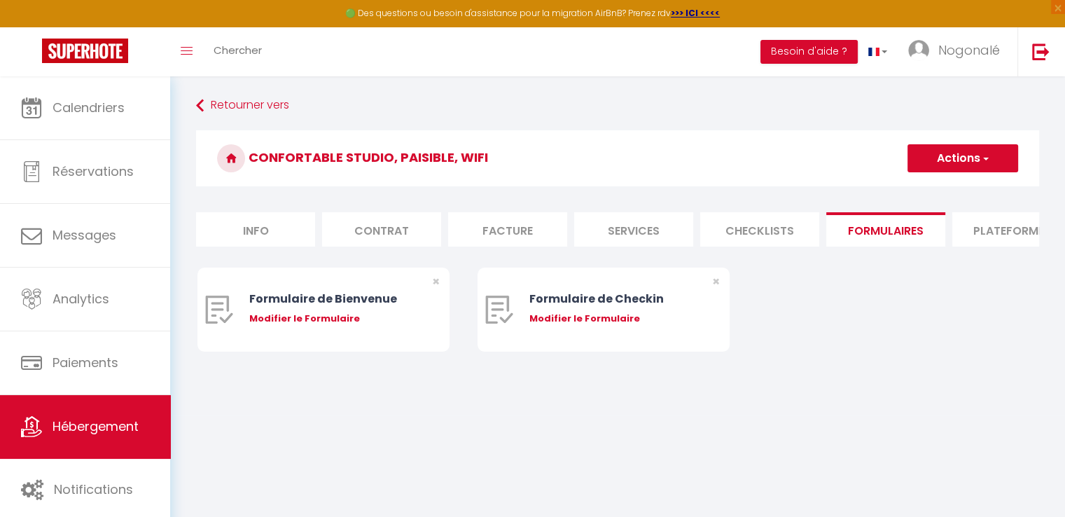
click at [751, 221] on li "Checklists" at bounding box center [759, 229] width 119 height 34
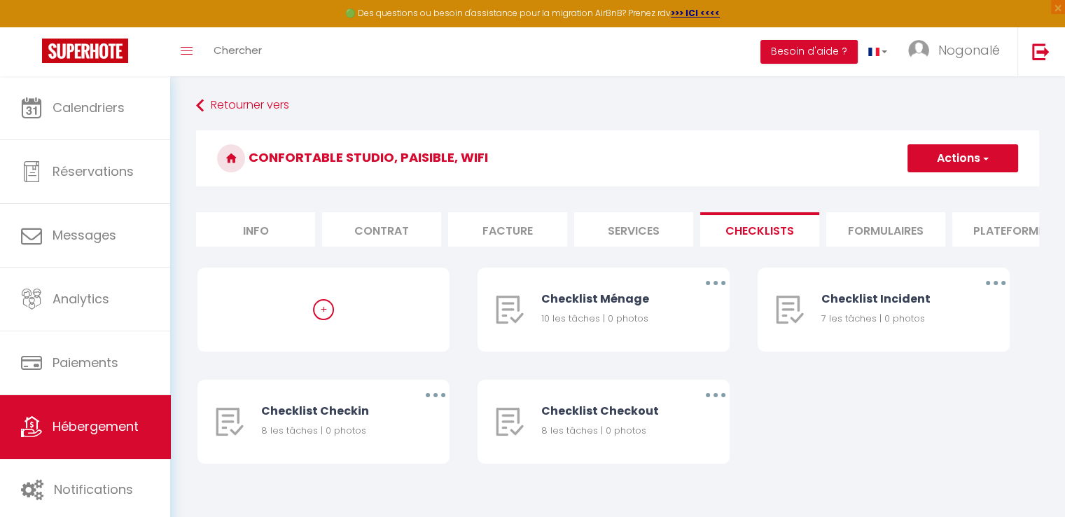
click at [647, 223] on li "Services" at bounding box center [633, 229] width 119 height 34
select select
checkbox input "false"
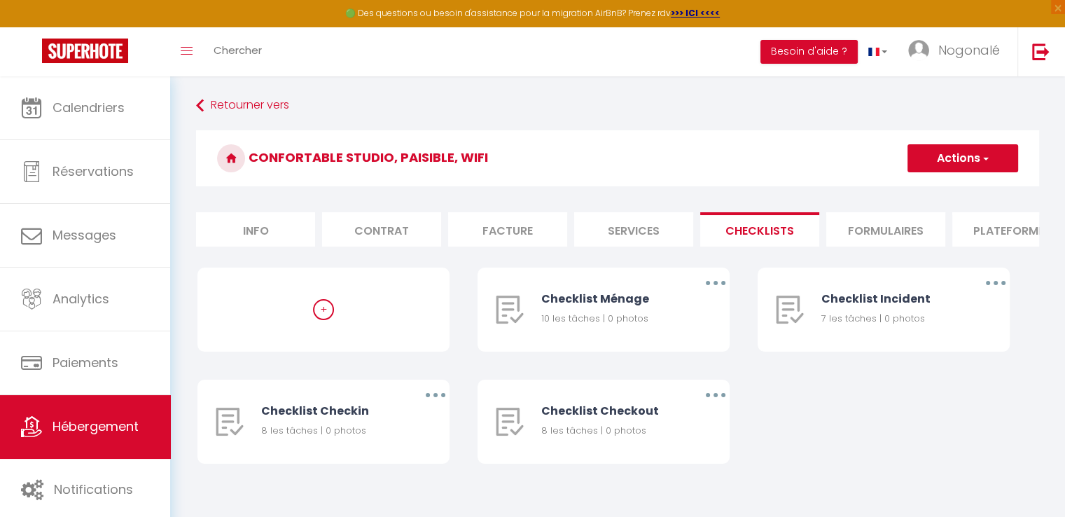
checkbox input "false"
select select
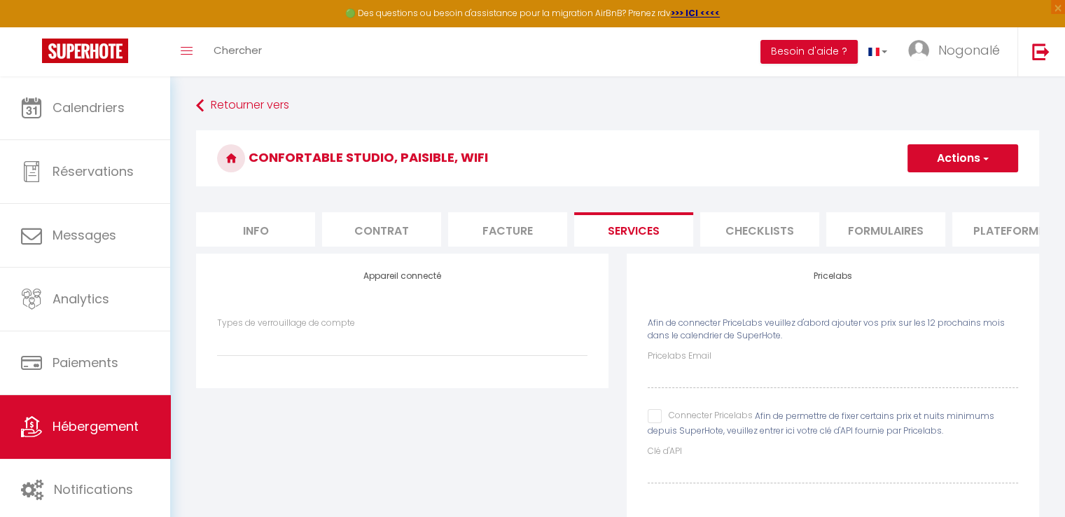
click at [485, 219] on li "Facture" at bounding box center [507, 229] width 119 height 34
select select
checkbox input "false"
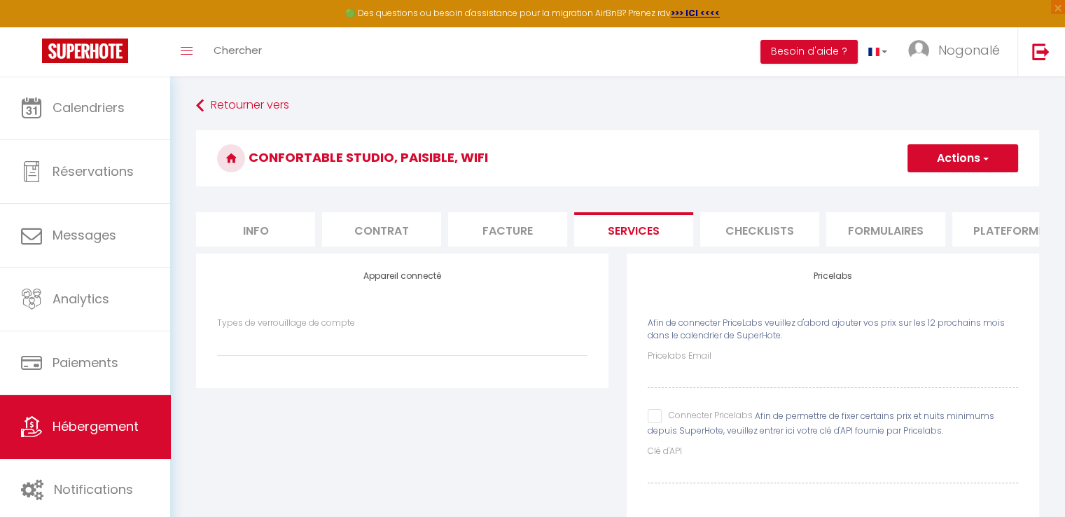
checkbox input "false"
select select
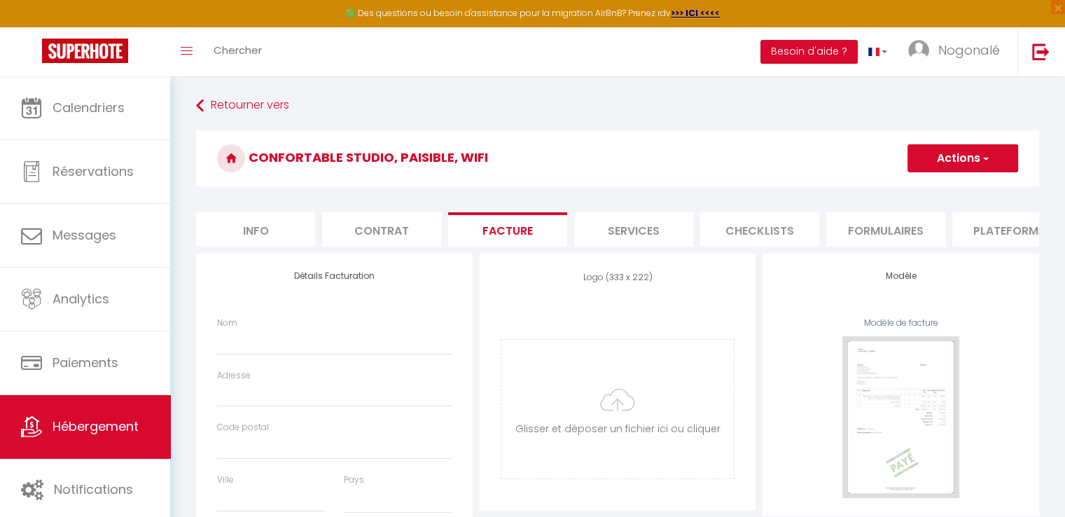
select select
checkbox input "false"
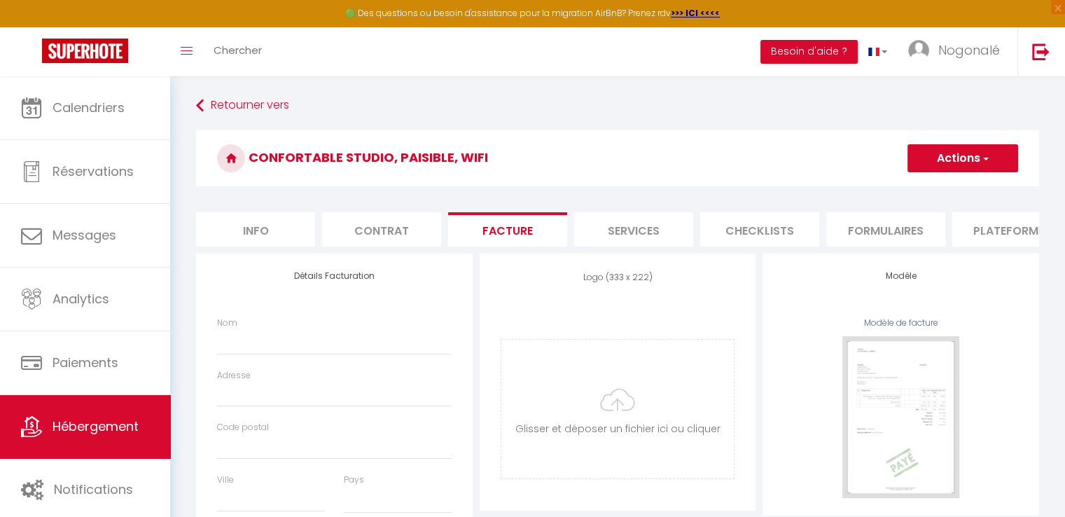
checkbox input "false"
select select
checkbox input "false"
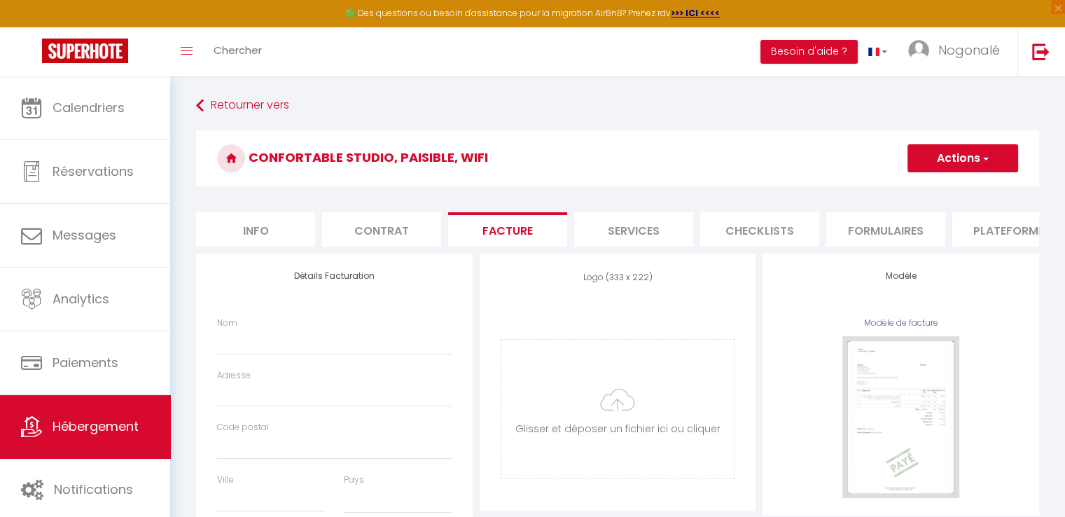
checkbox input "false"
select select
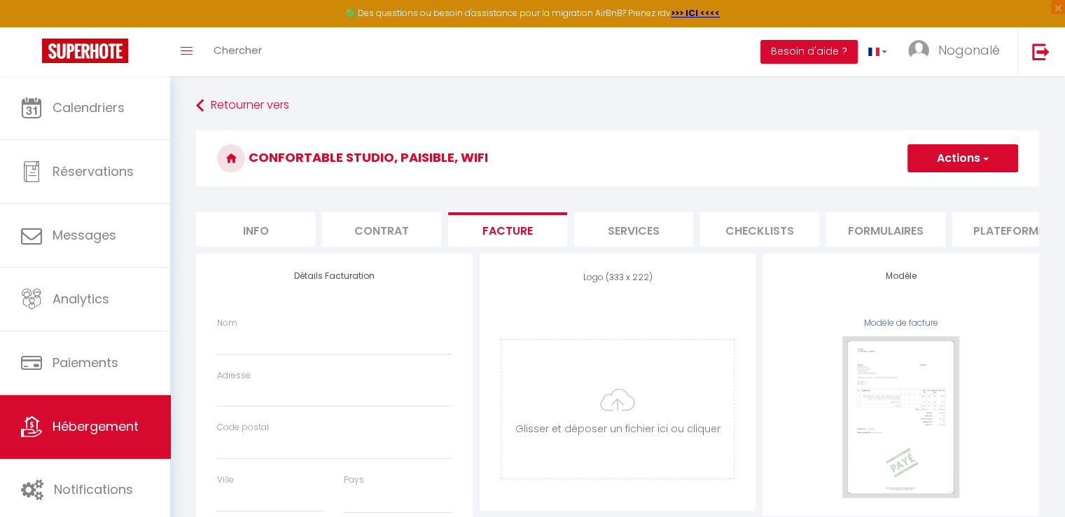
select select
checkbox input "false"
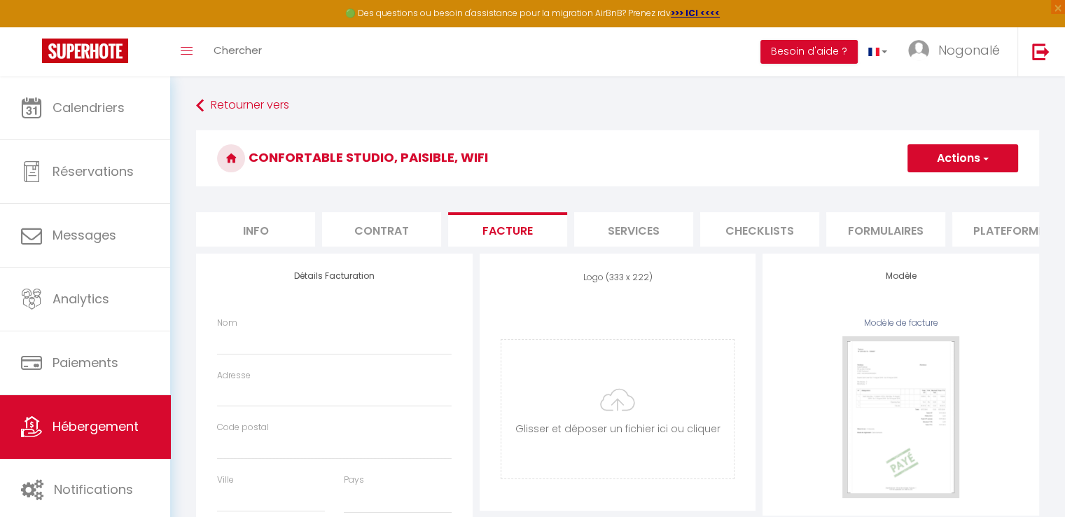
select select
click at [360, 233] on li "Contrat" at bounding box center [381, 229] width 119 height 34
select select
checkbox input "false"
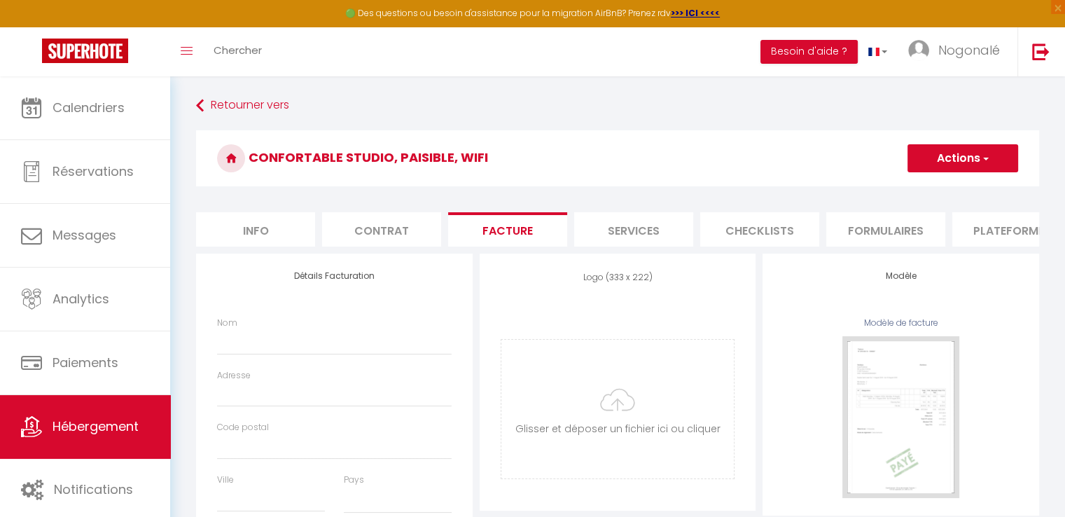
checkbox input "false"
select select
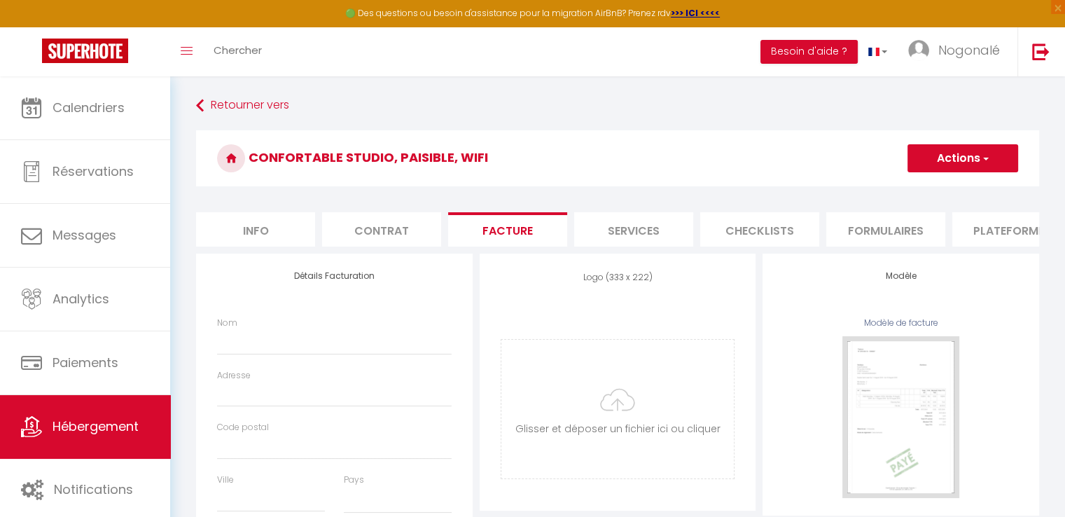
checkbox input "false"
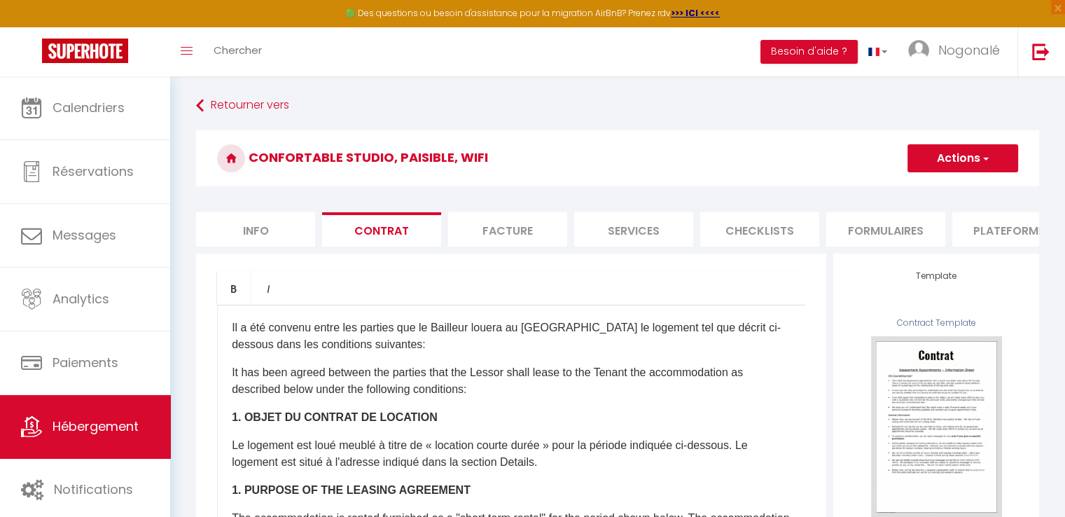
click at [268, 228] on li "Info" at bounding box center [255, 229] width 119 height 34
select select
checkbox input "false"
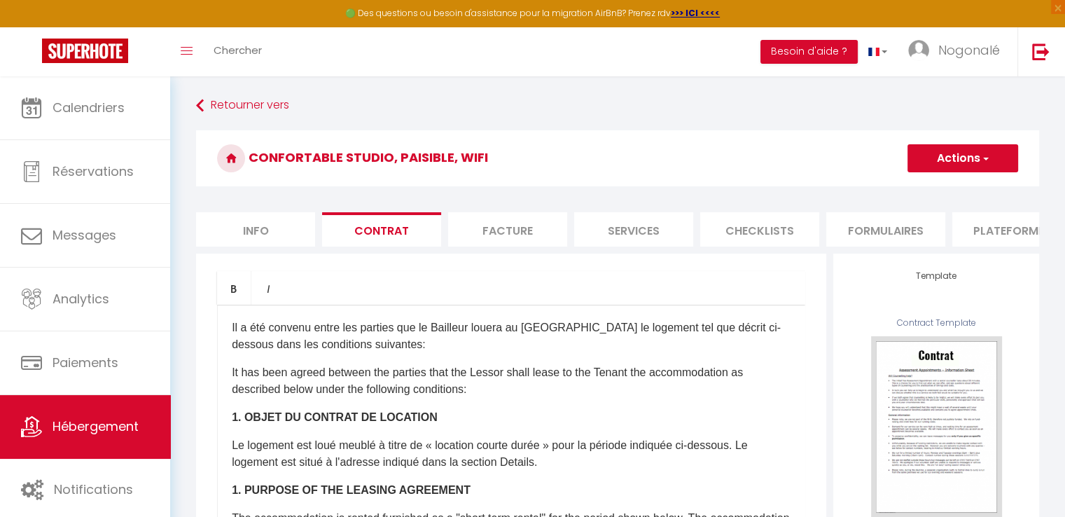
checkbox input "false"
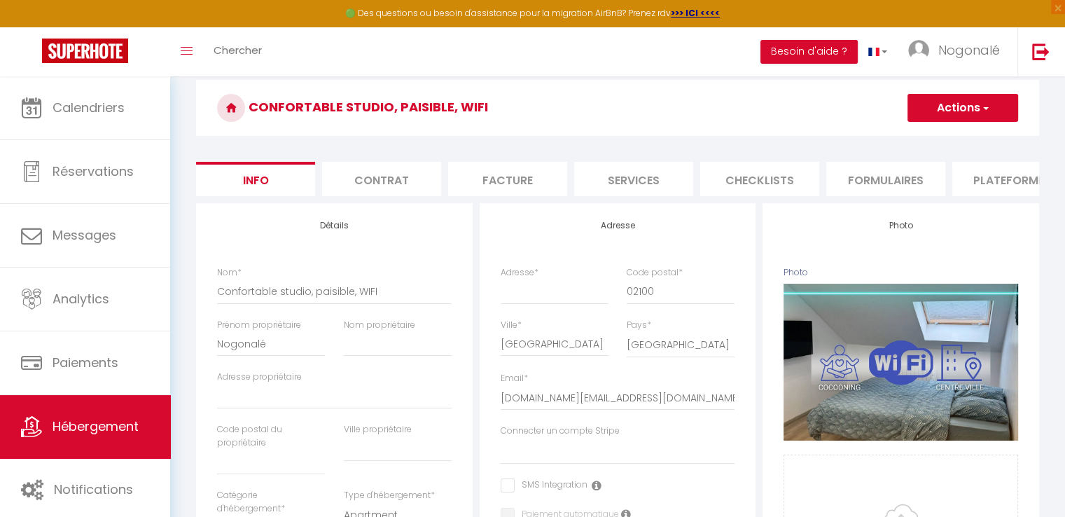
scroll to position [50, 0]
click at [1011, 180] on li "Plateformes" at bounding box center [1012, 180] width 119 height 34
select select
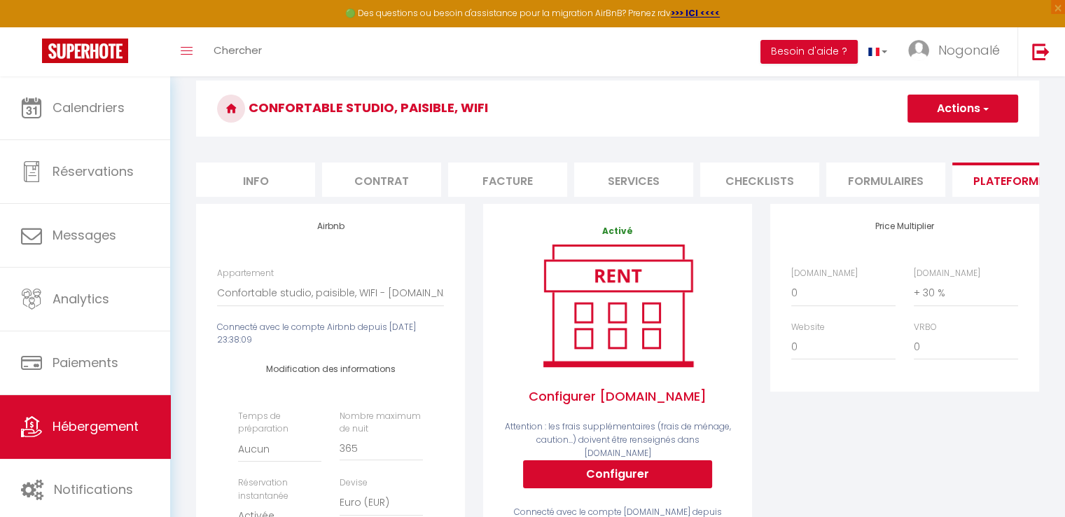
click at [975, 112] on button "Actions" at bounding box center [963, 109] width 111 height 28
click at [953, 141] on link "Enregistrer" at bounding box center [962, 139] width 111 height 18
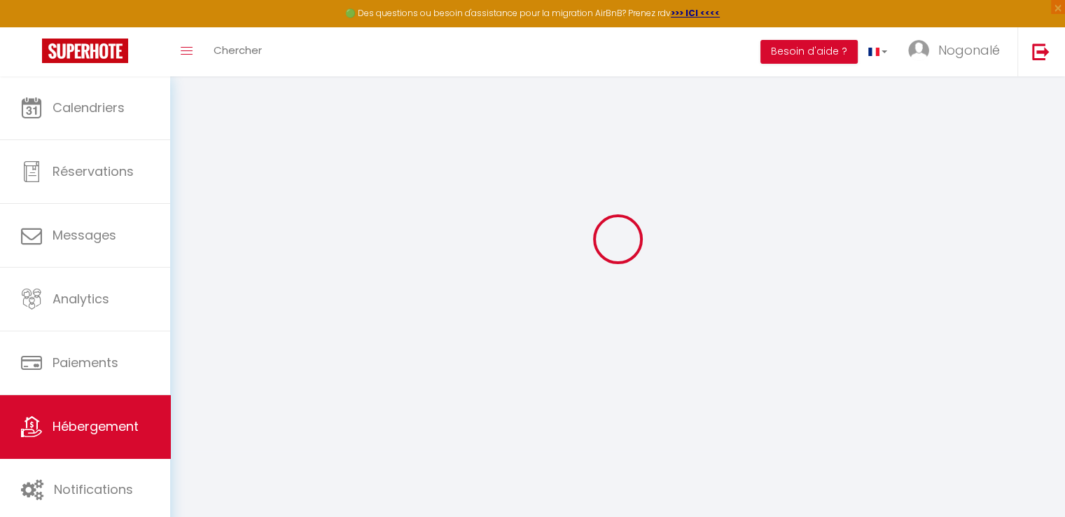
select select "EUR"
select select
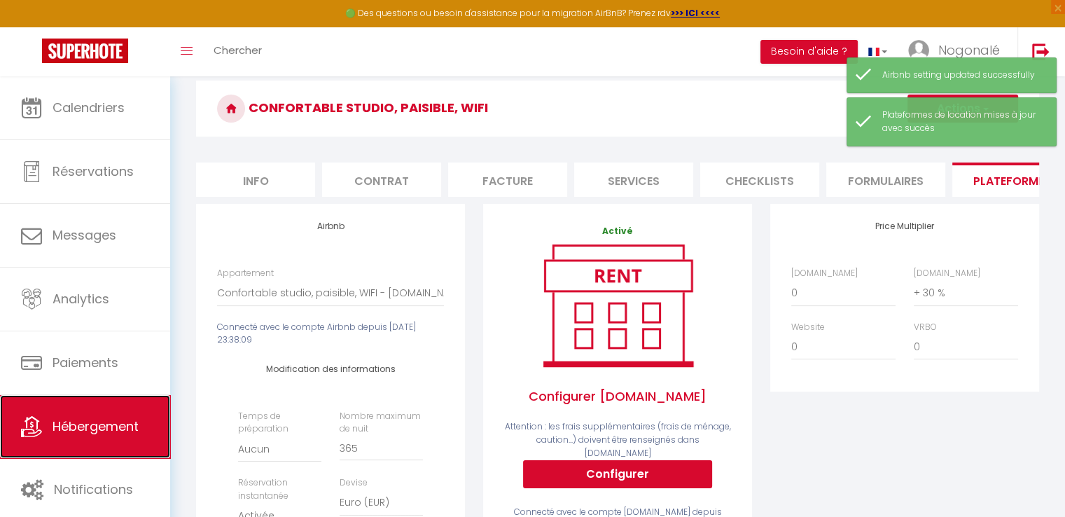
click at [92, 419] on span "Hébergement" at bounding box center [96, 426] width 86 height 18
